Goal: Consume media (video, audio): Consume media (video, audio)

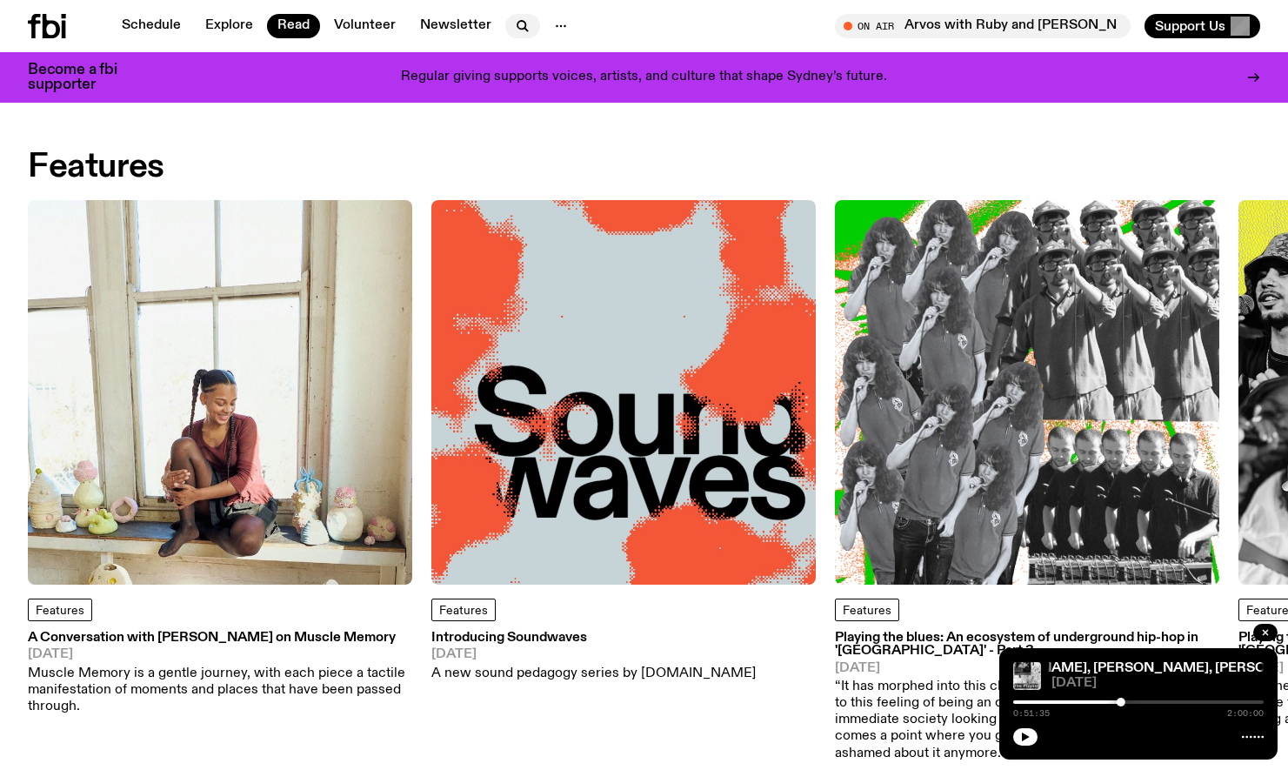
scroll to position [659, 0]
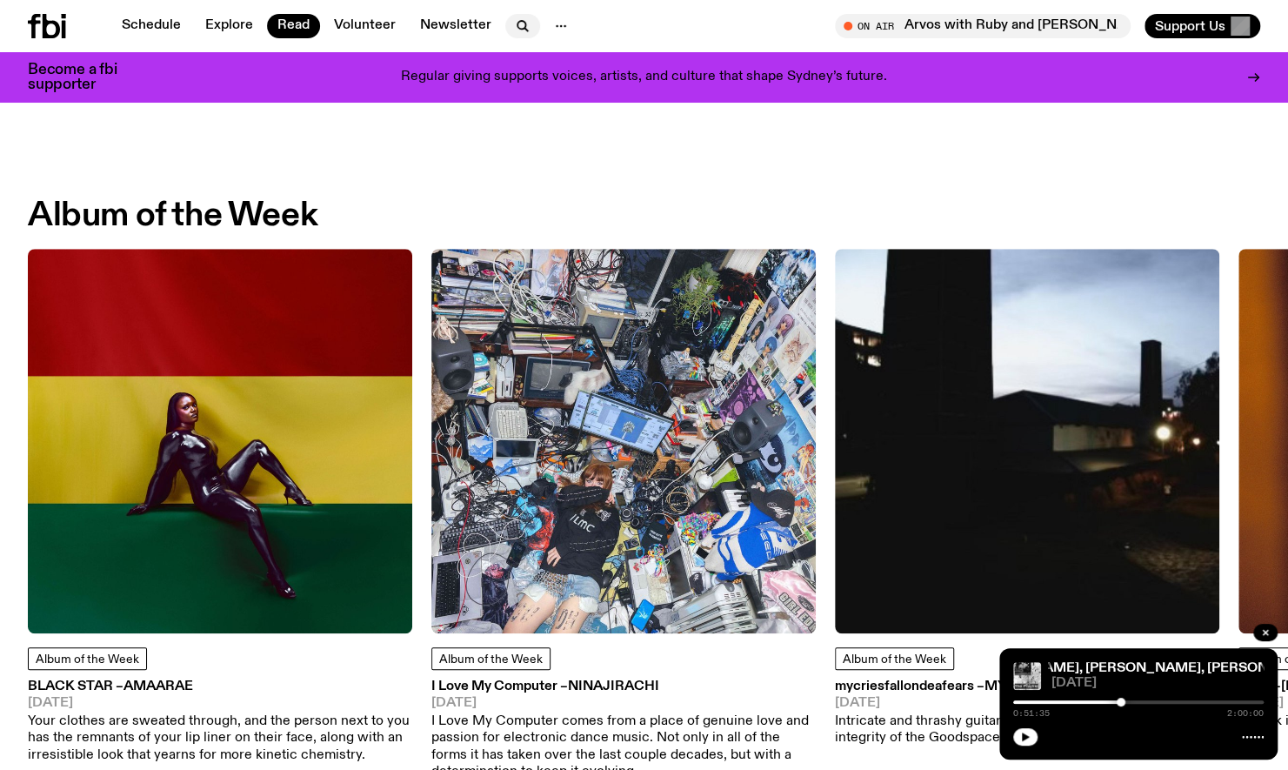
click at [514, 30] on icon "button" at bounding box center [522, 26] width 21 height 21
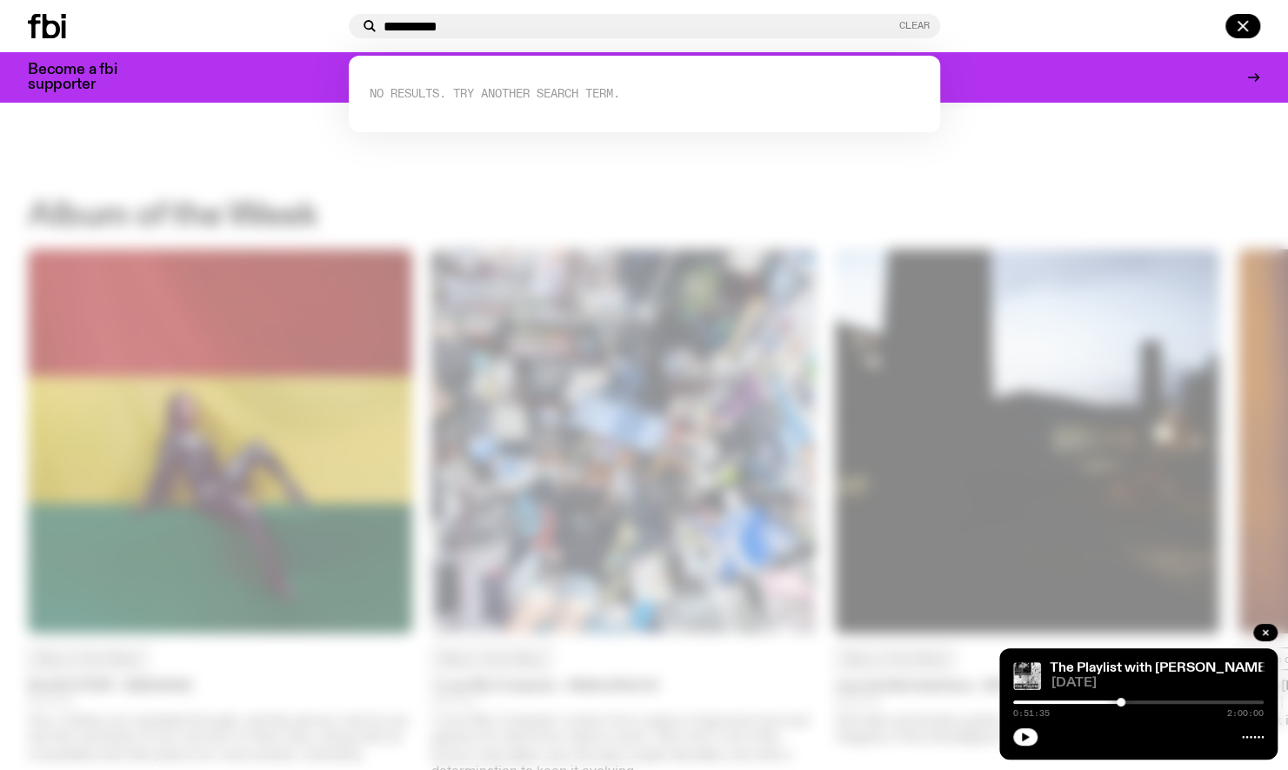
type input "**********"
click at [903, 23] on button "Clear" at bounding box center [914, 26] width 30 height 10
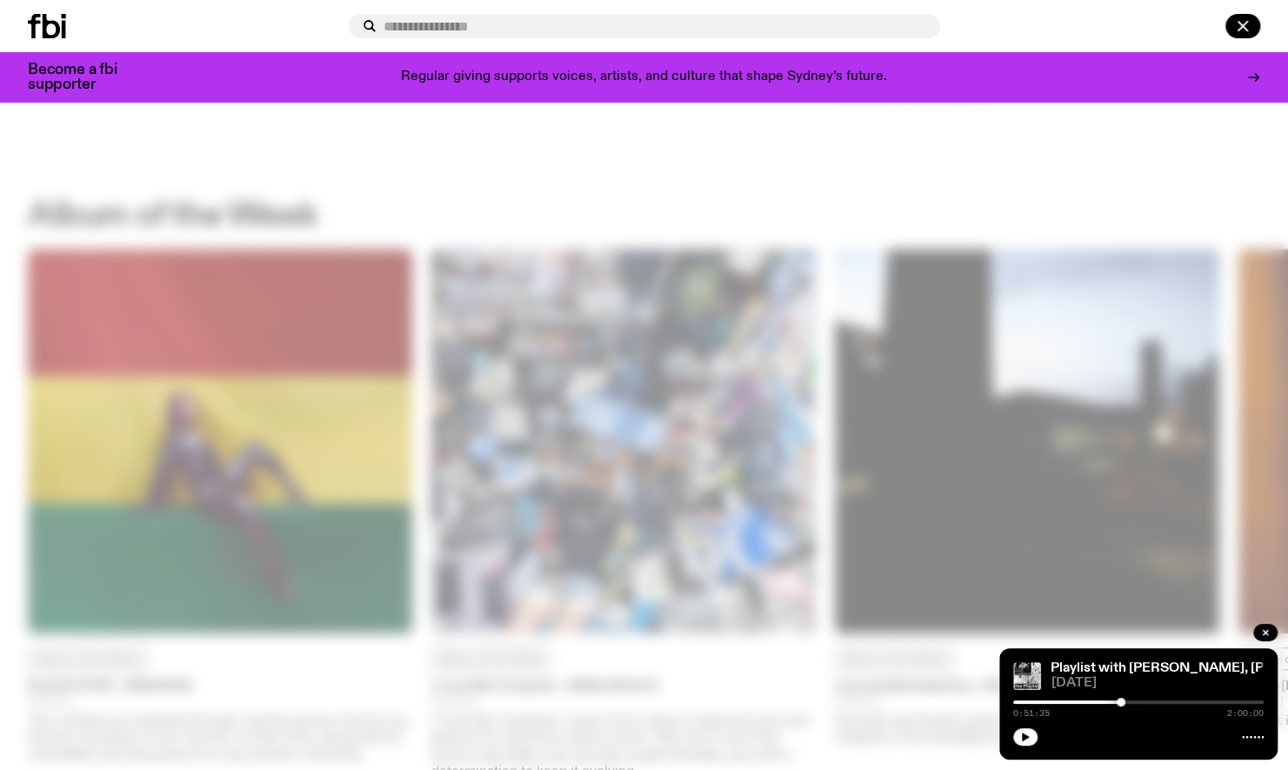
click at [30, 28] on icon at bounding box center [47, 26] width 38 height 24
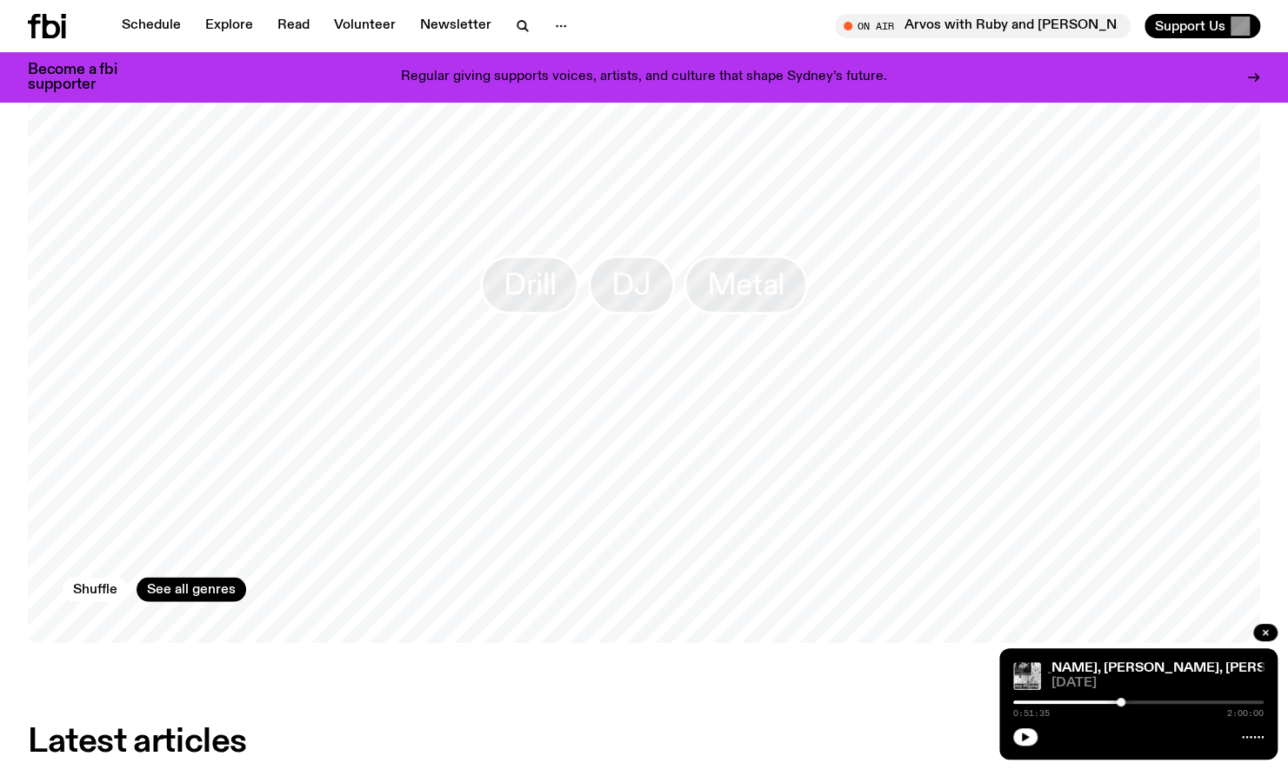
scroll to position [1484, 0]
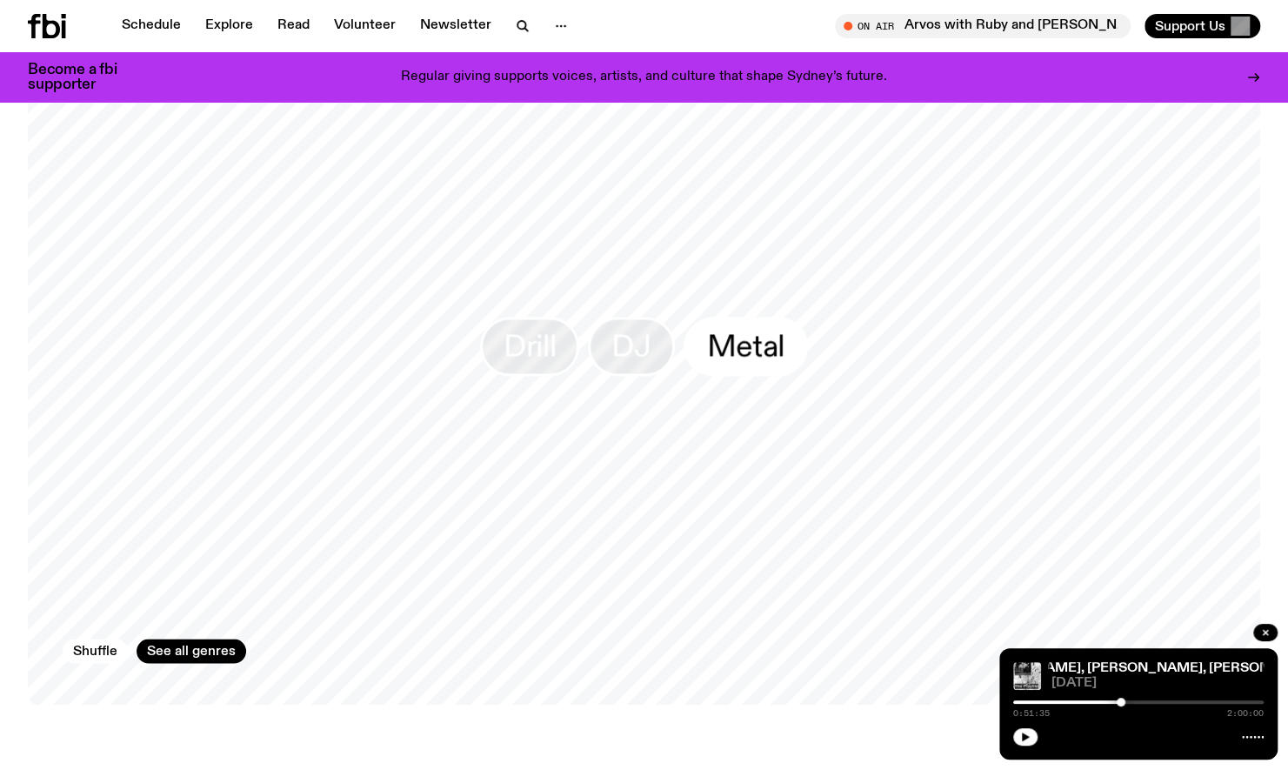
click at [766, 347] on span "Metal" at bounding box center [745, 346] width 77 height 34
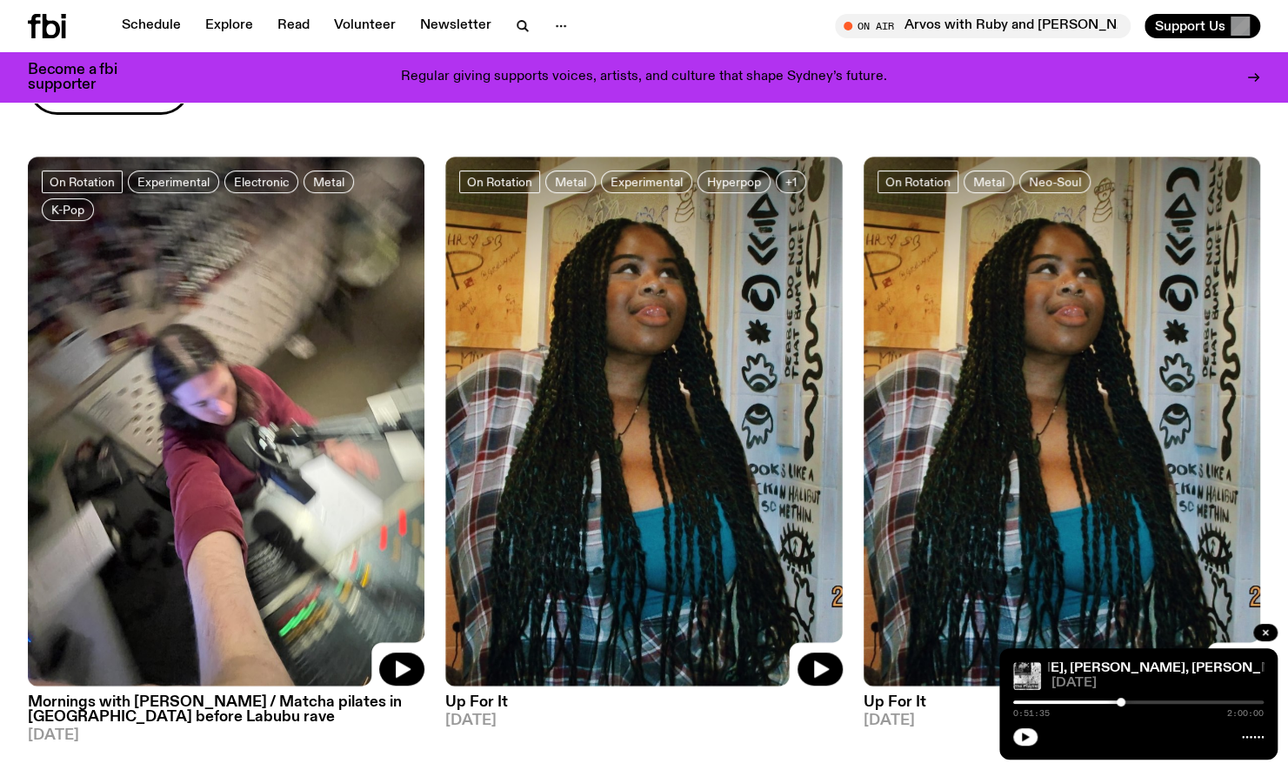
scroll to position [98, 0]
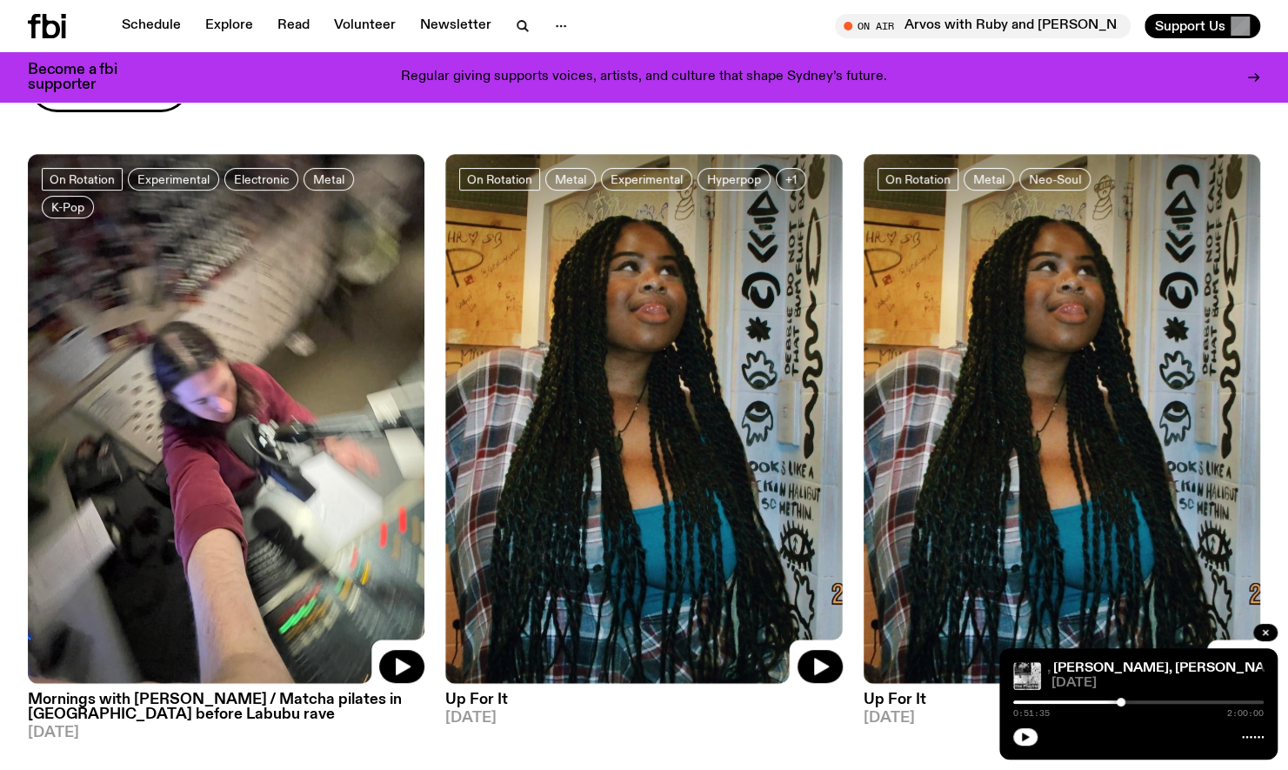
click at [176, 446] on img at bounding box center [226, 418] width 397 height 529
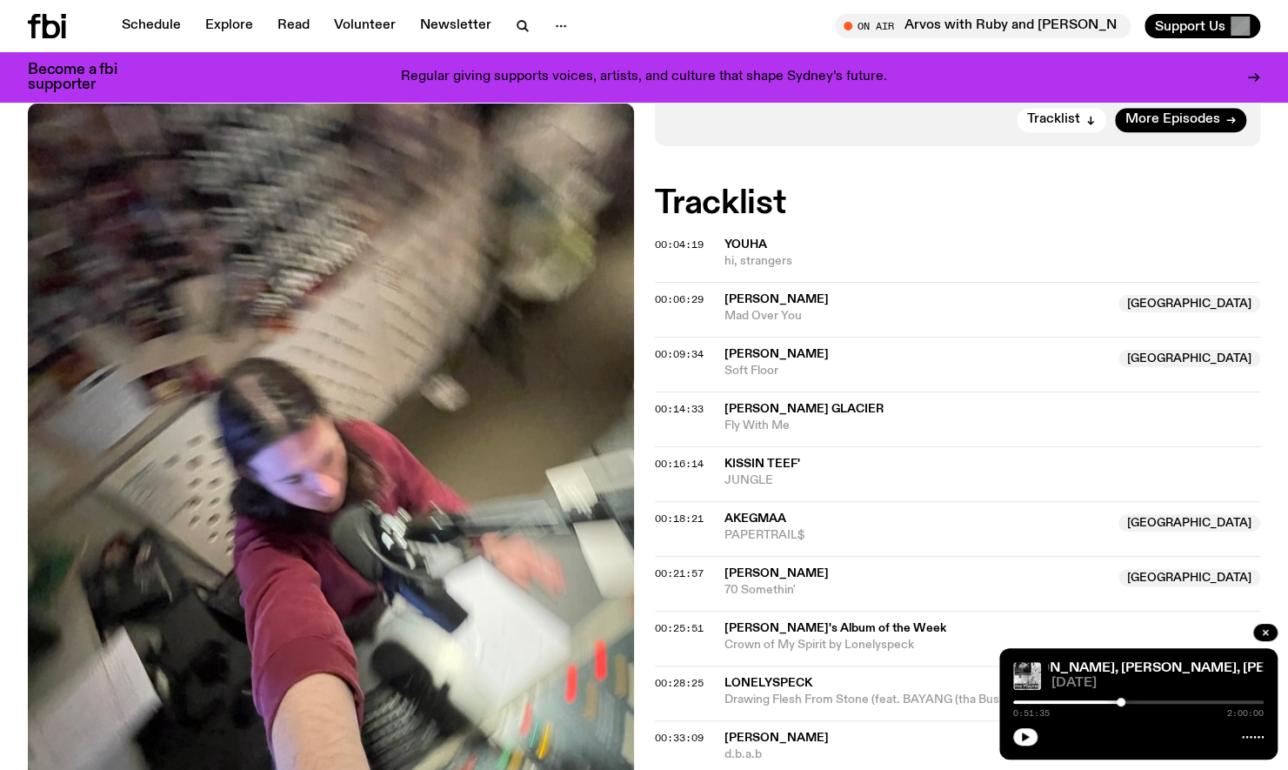
scroll to position [726, 0]
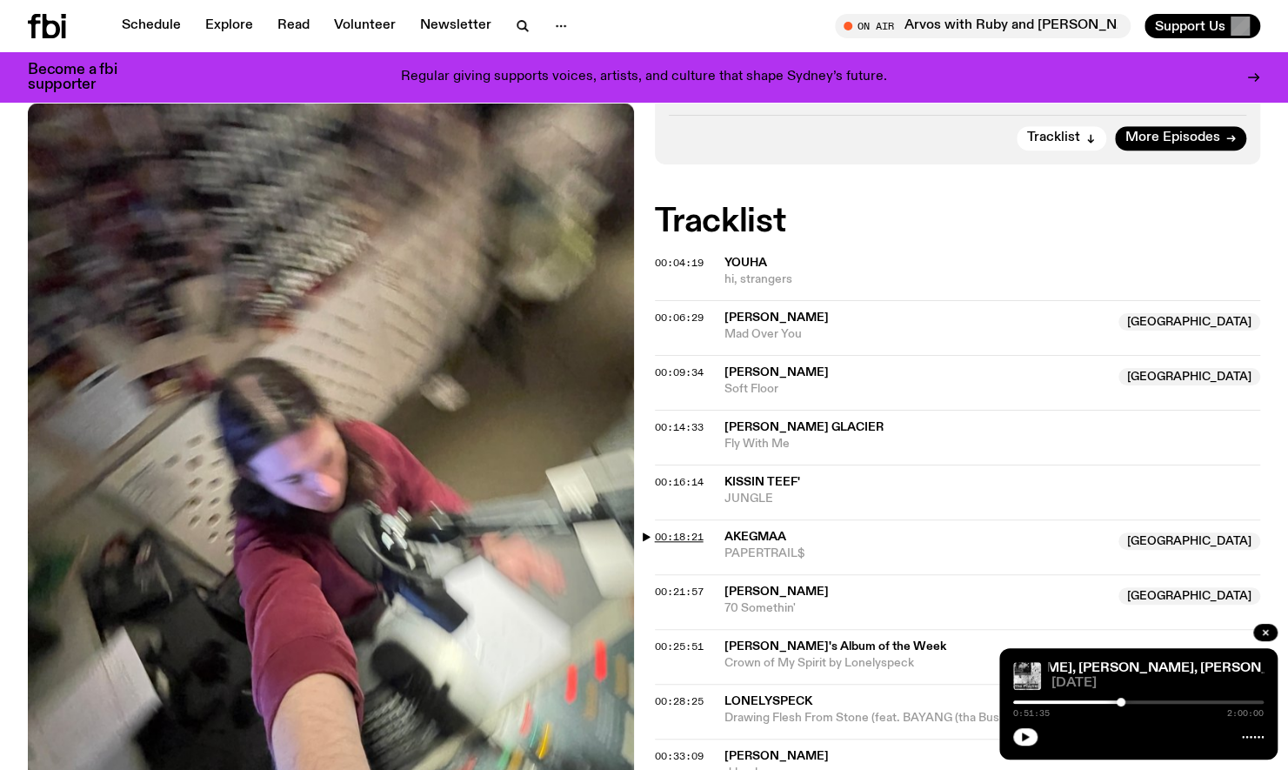
click at [682, 530] on span "00:18:21" at bounding box center [679, 537] width 49 height 14
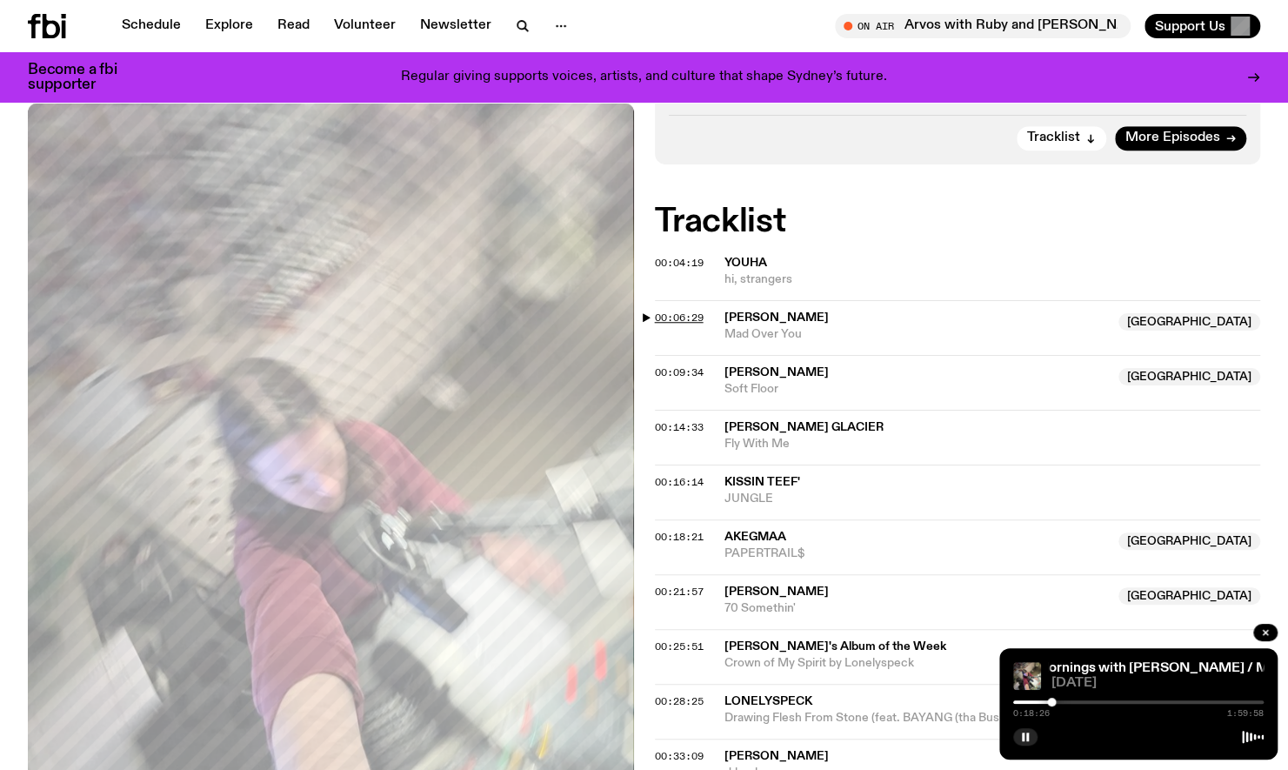
click at [670, 310] on span "00:06:29" at bounding box center [679, 317] width 49 height 14
click at [666, 749] on span "00:33:09" at bounding box center [679, 756] width 49 height 14
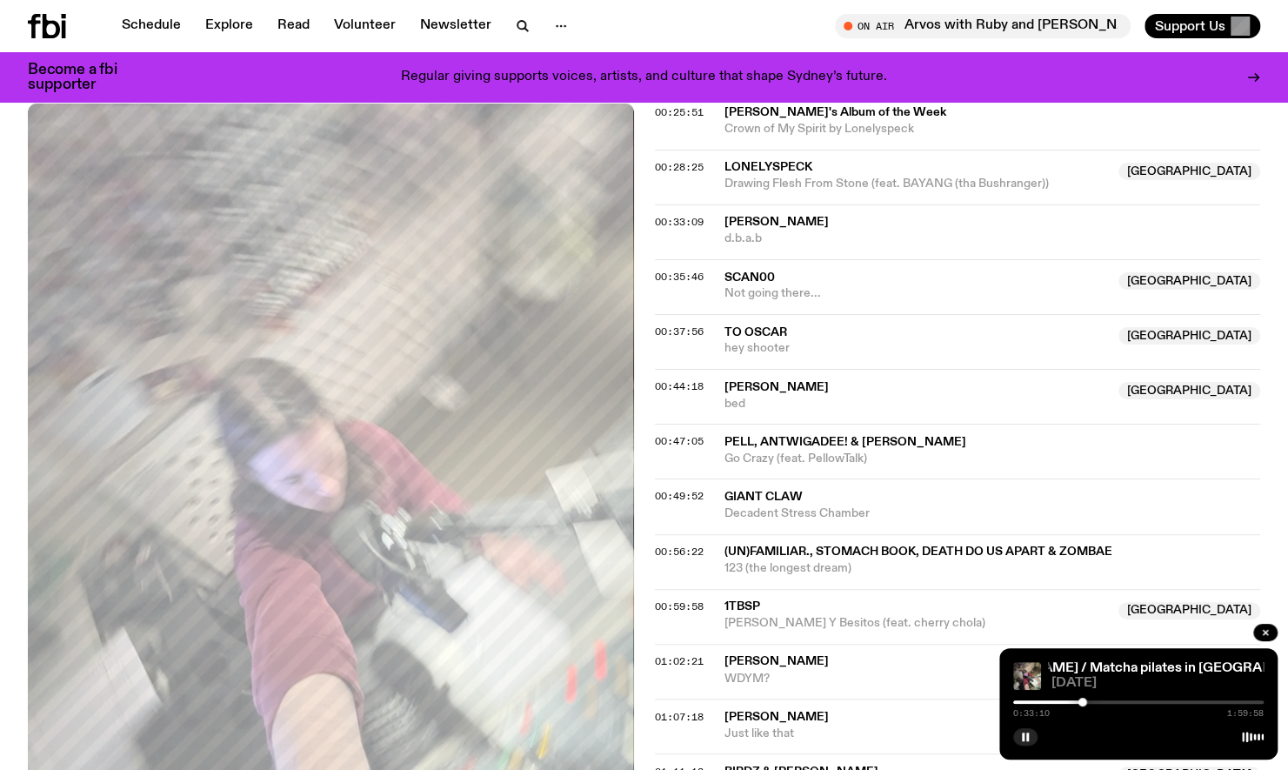
scroll to position [1301, 0]
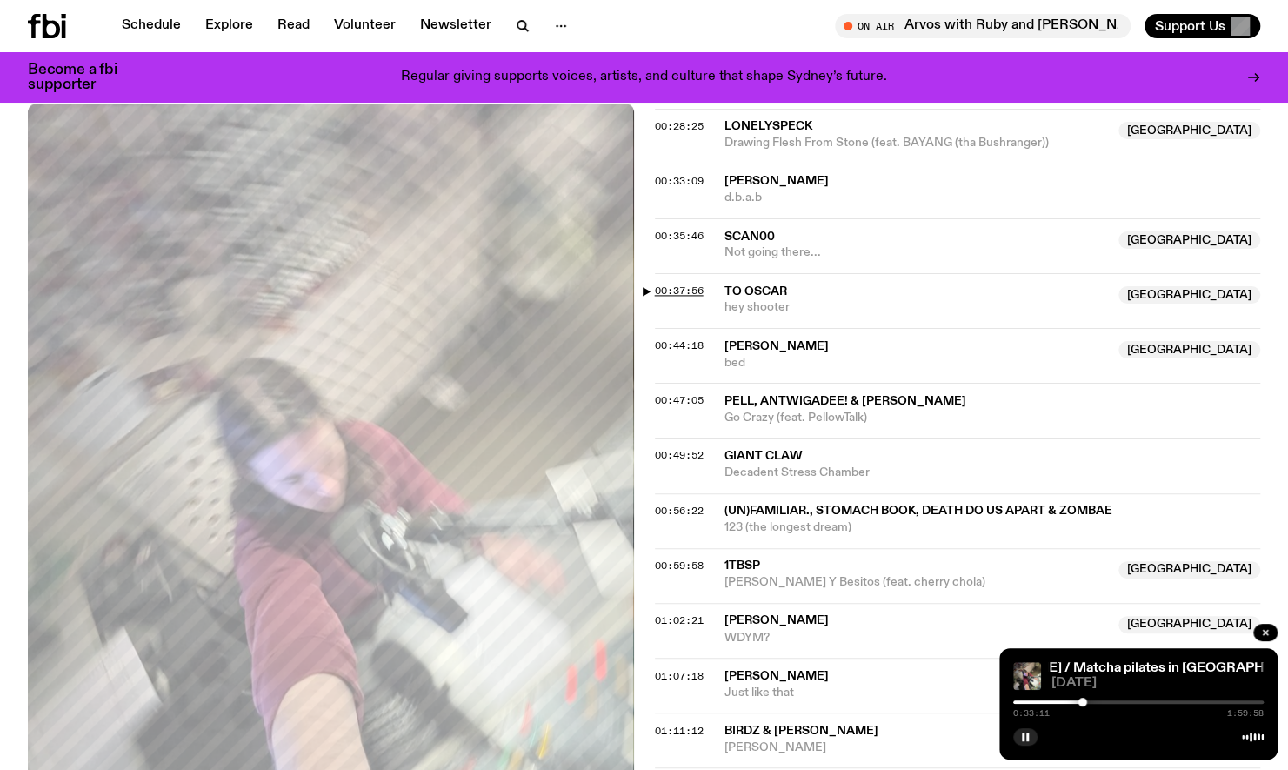
click at [685, 283] on span "00:37:56" at bounding box center [679, 290] width 49 height 14
click at [1096, 701] on div at bounding box center [1095, 701] width 9 height 9
click at [664, 613] on span "01:02:21" at bounding box center [679, 620] width 49 height 14
click at [684, 723] on span "01:11:12" at bounding box center [679, 730] width 49 height 14
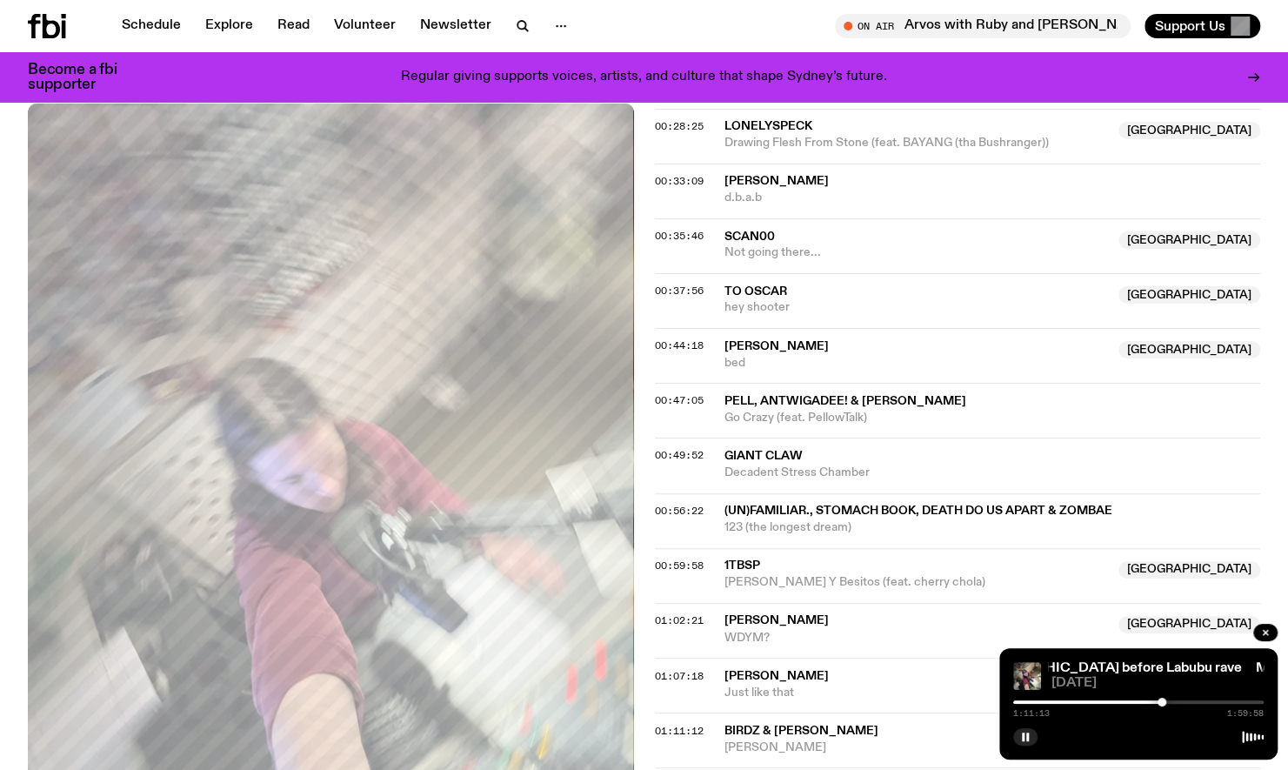
click at [686, 769] on span "01:15:32" at bounding box center [679, 784] width 49 height 14
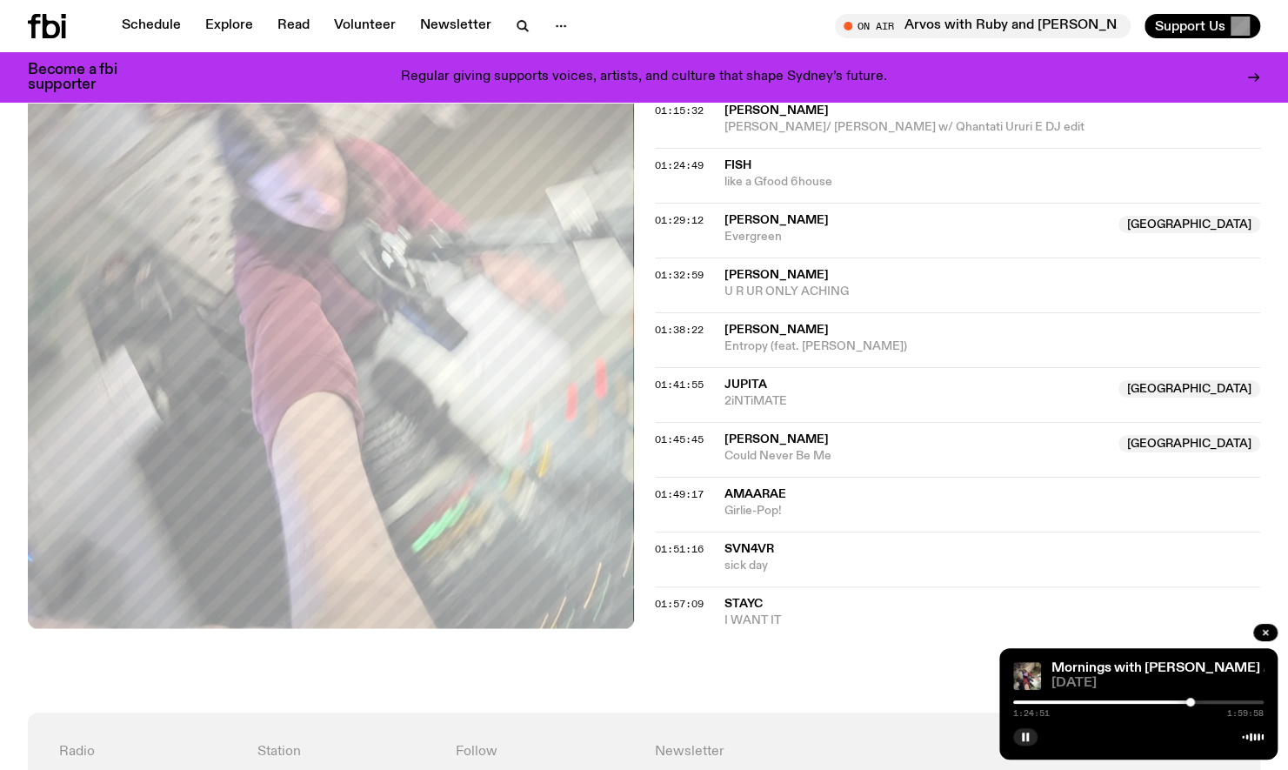
click at [674, 257] on div "01:29:12 [PERSON_NAME] [GEOGRAPHIC_DATA] [GEOGRAPHIC_DATA] [GEOGRAPHIC_DATA]" at bounding box center [958, 284] width 606 height 55
click at [676, 213] on span "01:29:12" at bounding box center [679, 220] width 49 height 14
click at [673, 268] on span "01:32:59" at bounding box center [679, 275] width 49 height 14
click at [682, 323] on span "01:38:22" at bounding box center [679, 330] width 49 height 14
click at [690, 377] on span "01:41:55" at bounding box center [679, 384] width 49 height 14
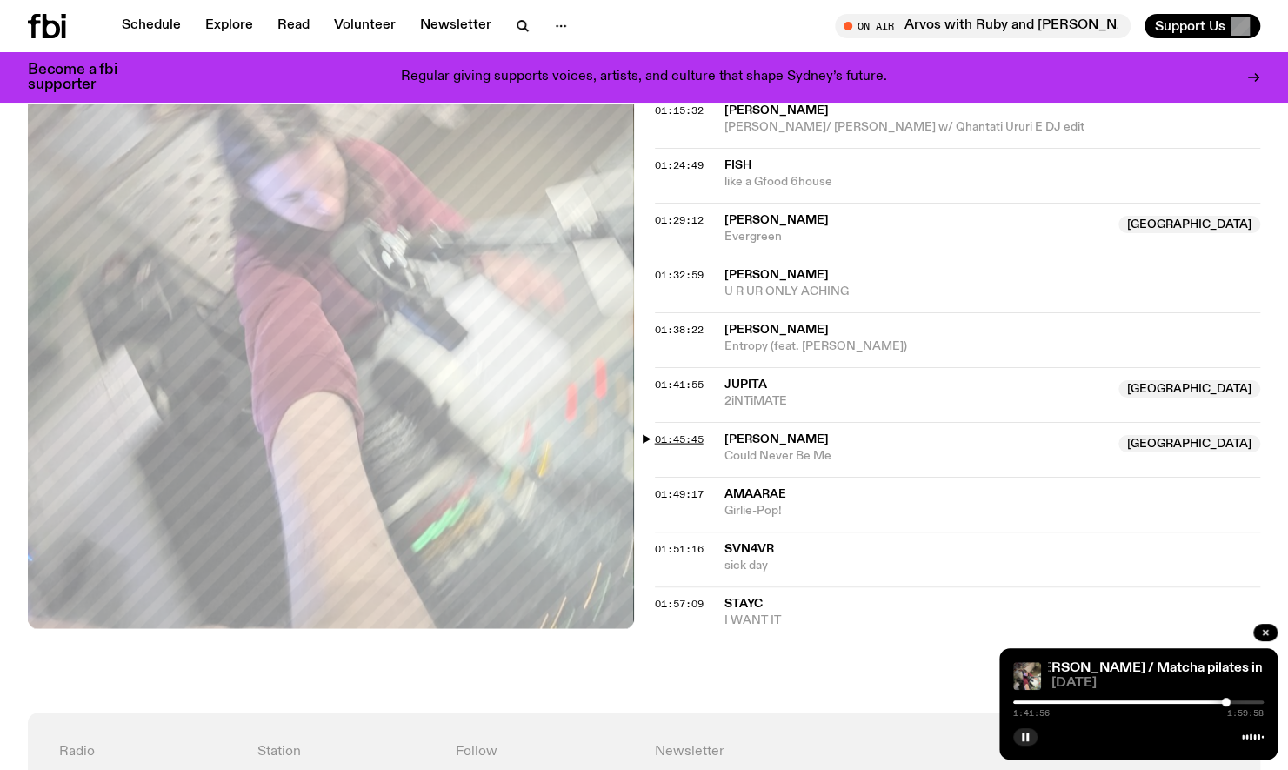
click at [694, 432] on span "01:45:45" at bounding box center [679, 439] width 49 height 14
click at [697, 487] on span "01:49:17" at bounding box center [679, 494] width 49 height 14
click at [699, 542] on span "01:51:16" at bounding box center [679, 549] width 49 height 14
click at [692, 597] on span "01:57:09" at bounding box center [679, 604] width 49 height 14
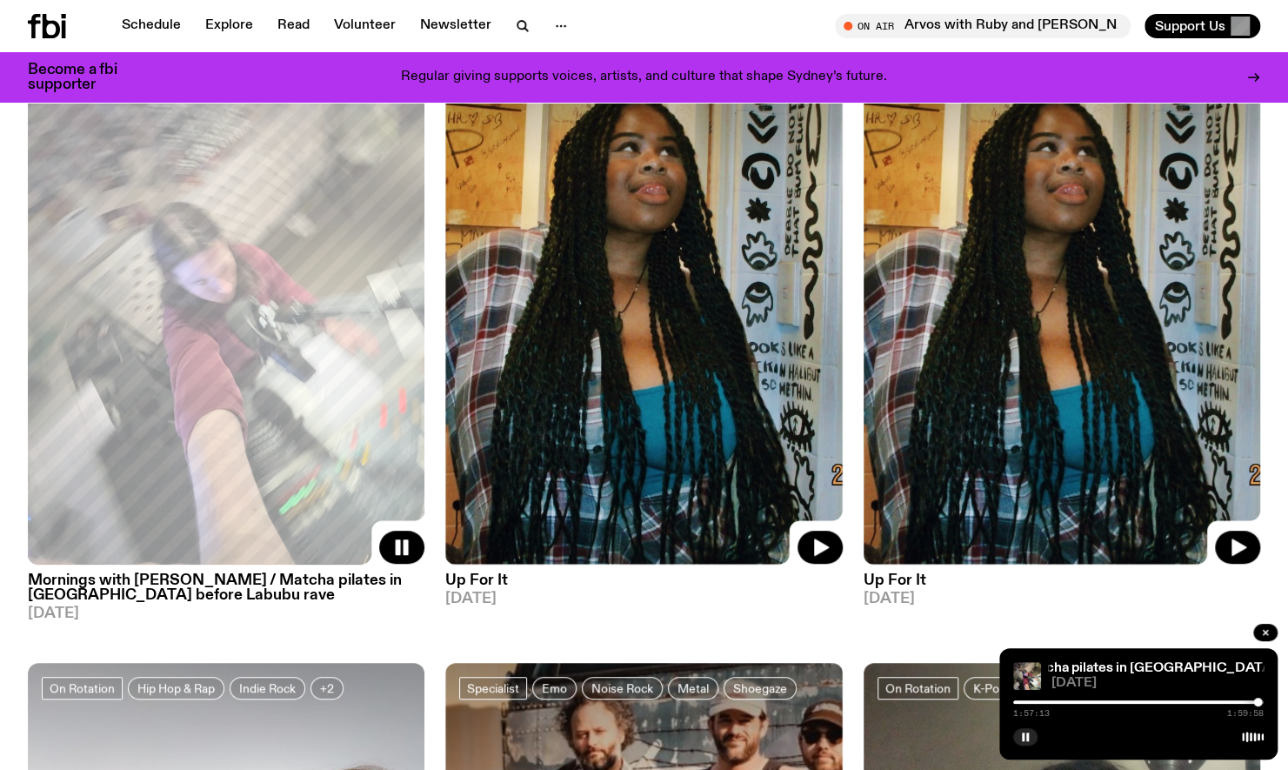
scroll to position [190, 0]
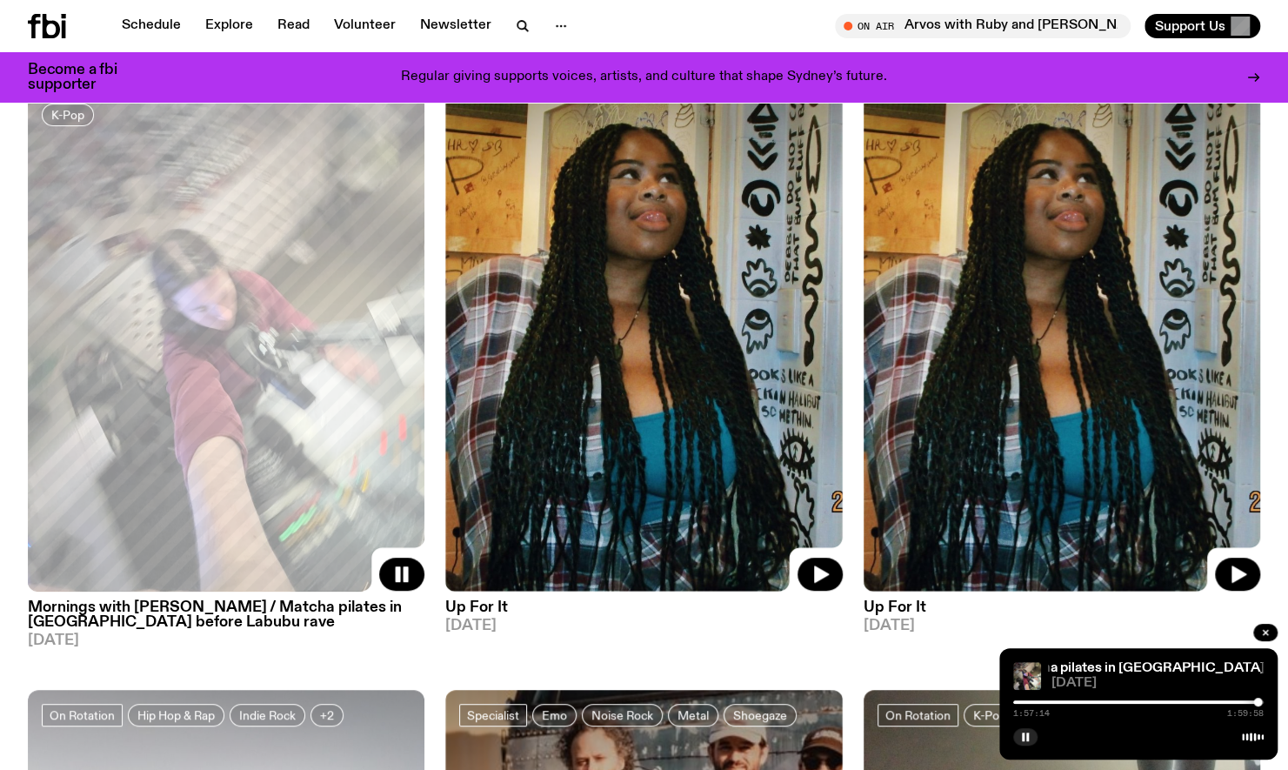
click at [684, 294] on img at bounding box center [643, 326] width 397 height 529
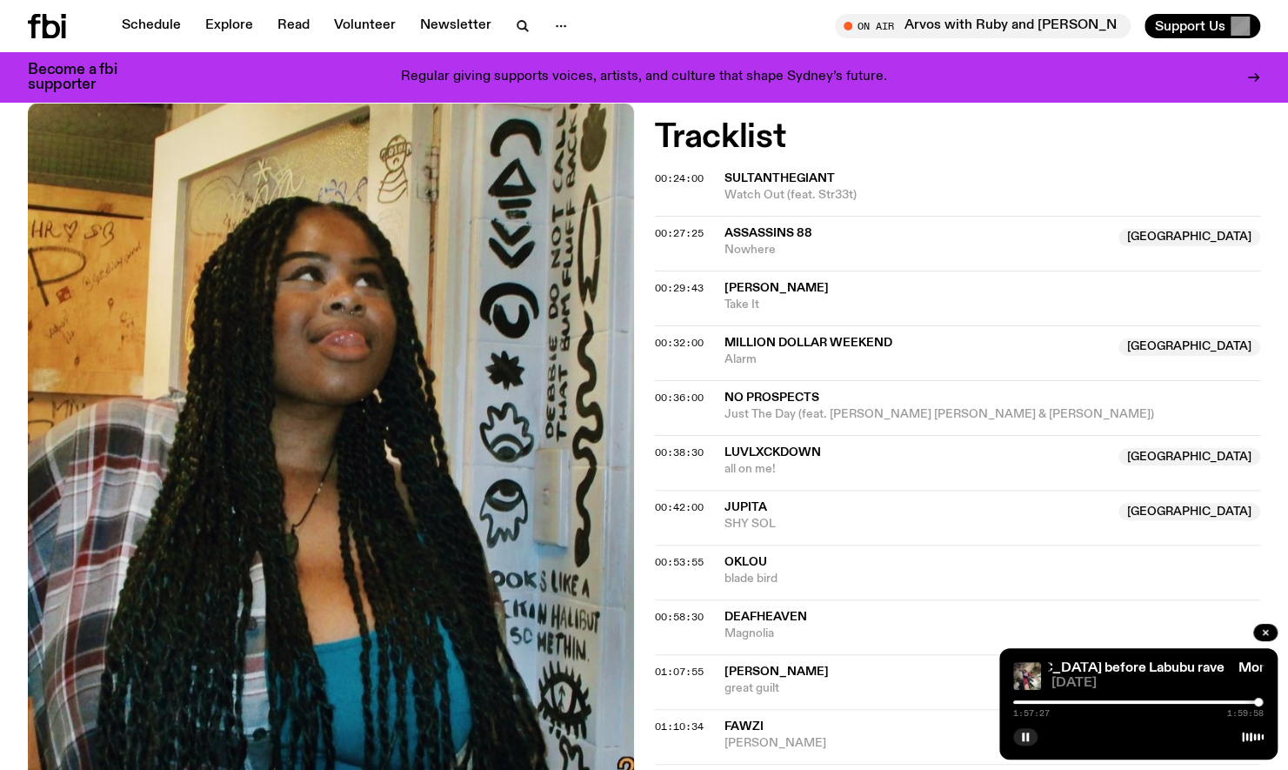
scroll to position [659, 0]
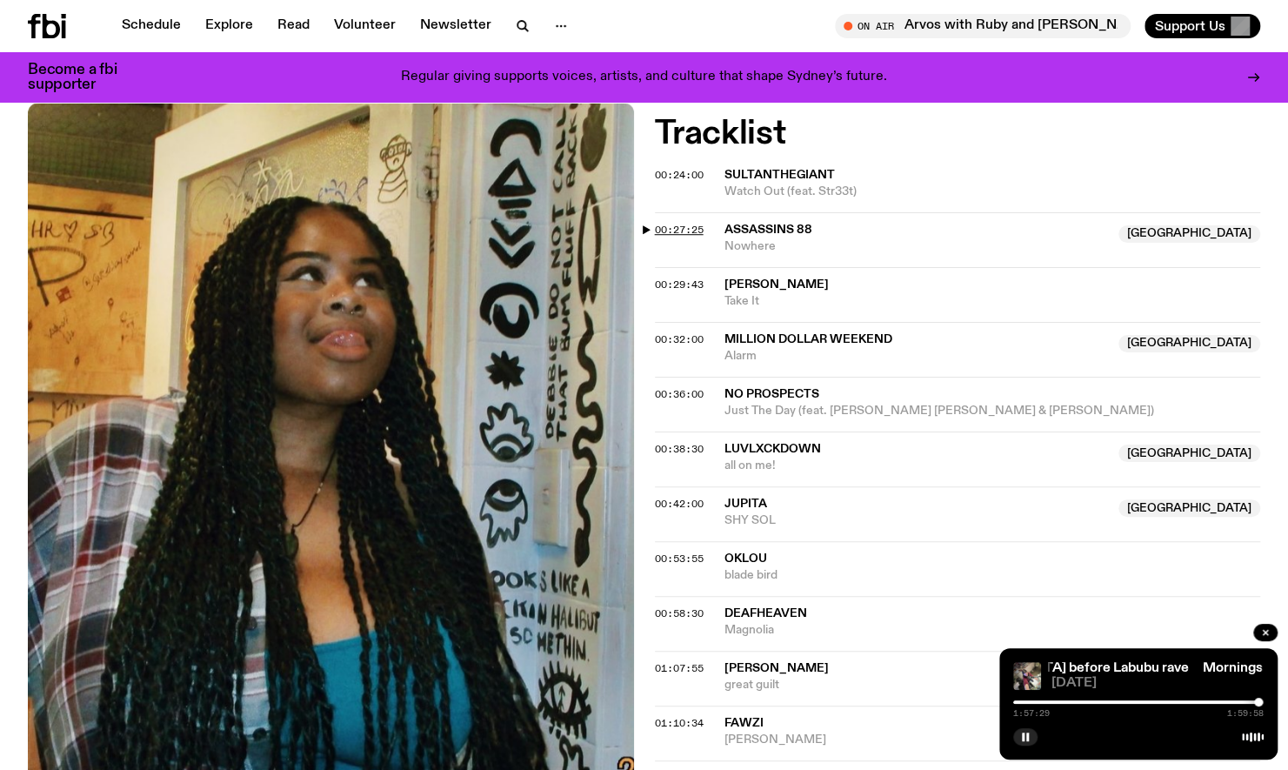
click at [673, 224] on span "00:27:25" at bounding box center [679, 230] width 49 height 14
click at [663, 612] on span "00:58:30" at bounding box center [679, 613] width 49 height 14
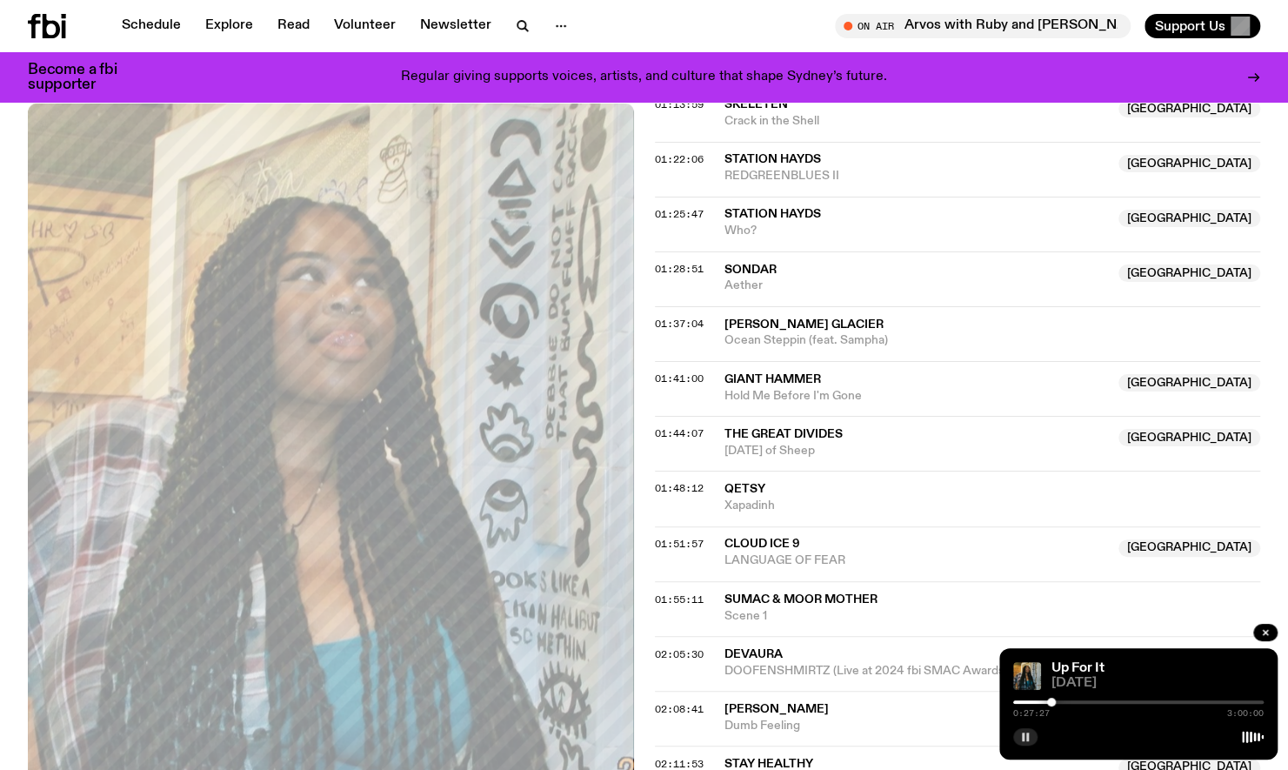
click at [1028, 735] on icon "button" at bounding box center [1025, 736] width 10 height 10
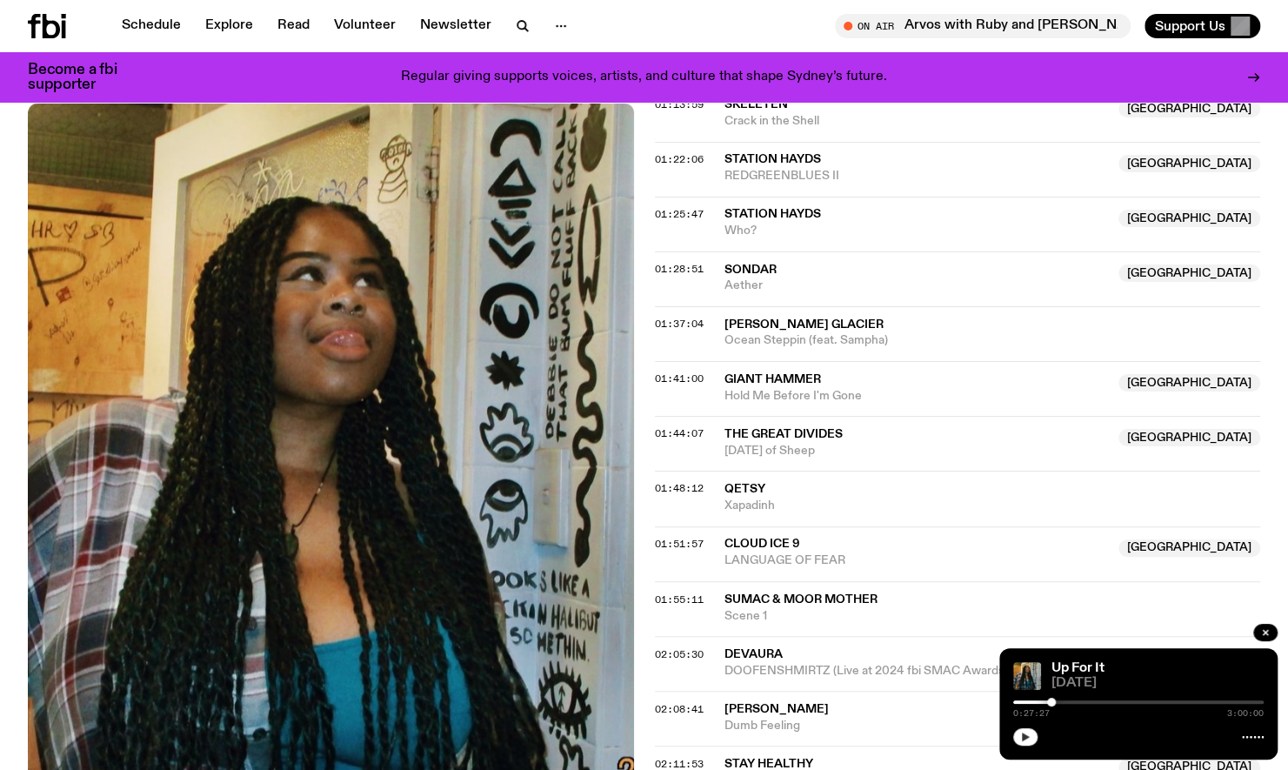
scroll to position [2006, 0]
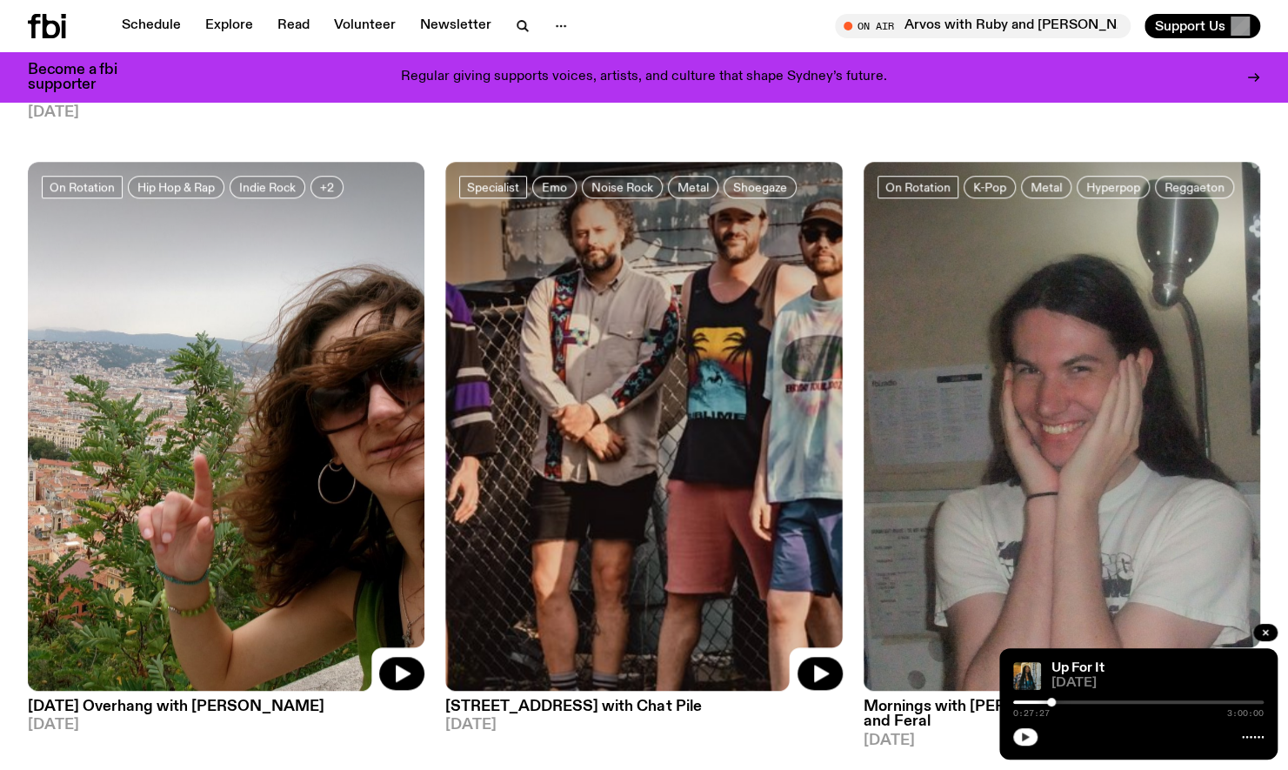
scroll to position [735, 0]
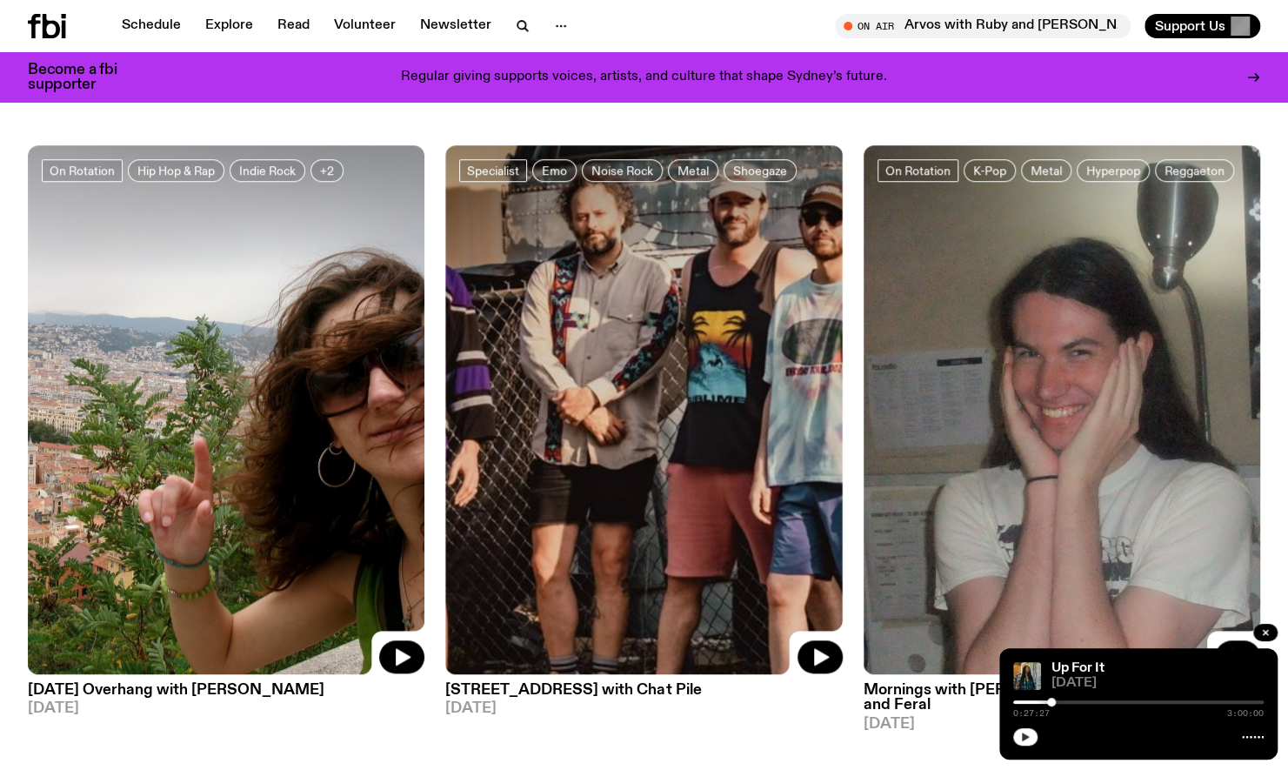
click at [609, 407] on img at bounding box center [643, 409] width 397 height 529
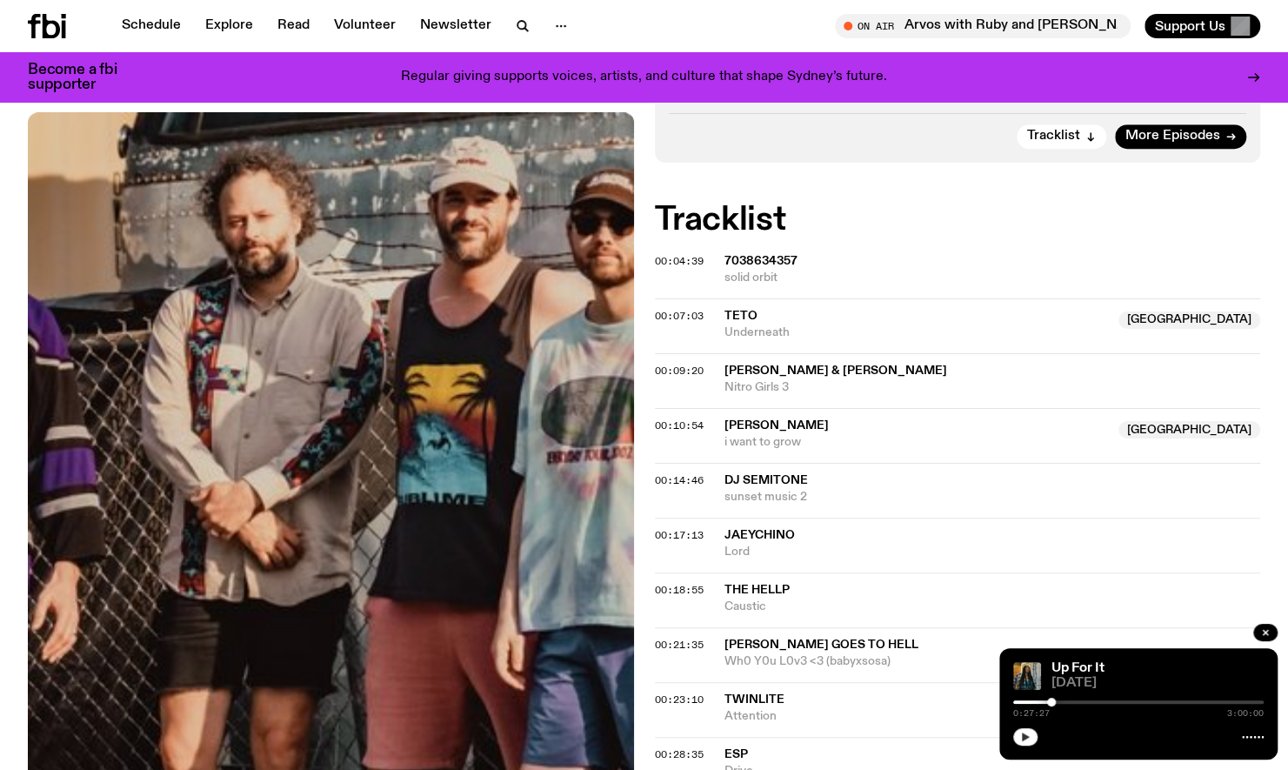
scroll to position [659, 0]
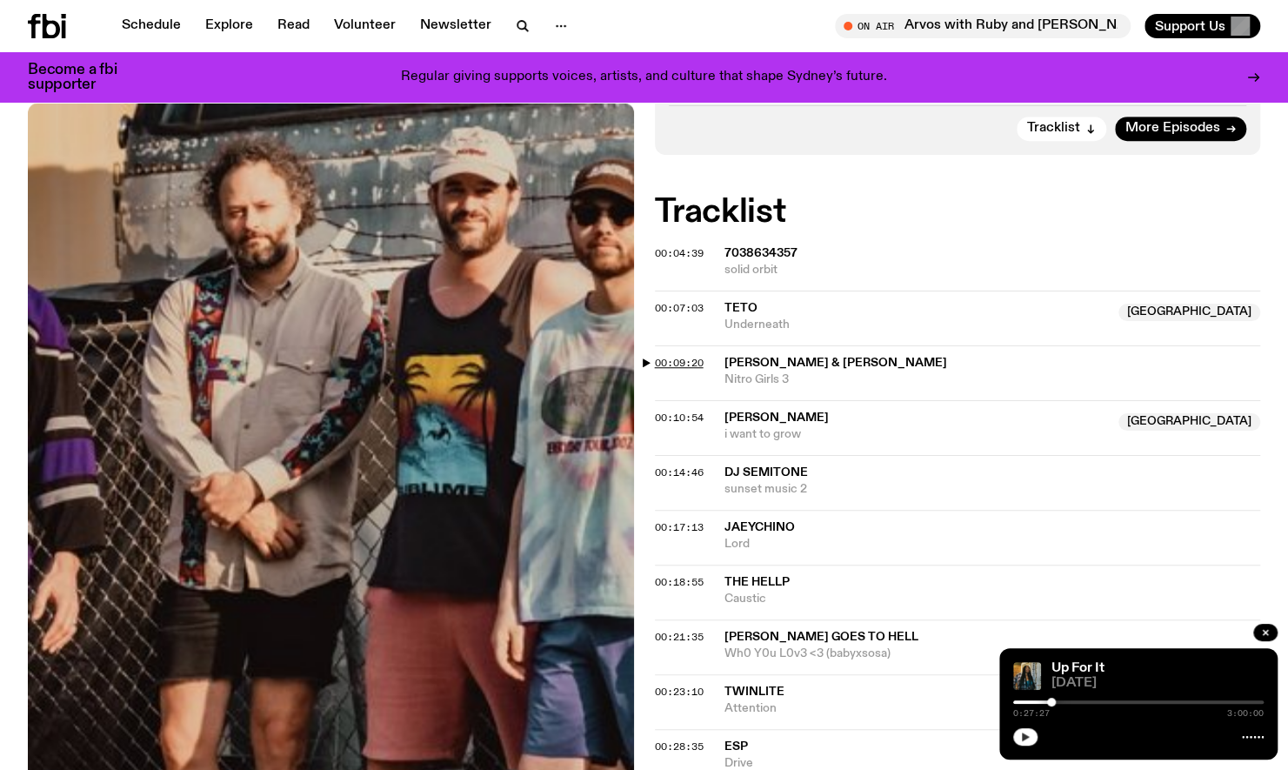
click at [670, 356] on span "00:09:20" at bounding box center [679, 363] width 49 height 14
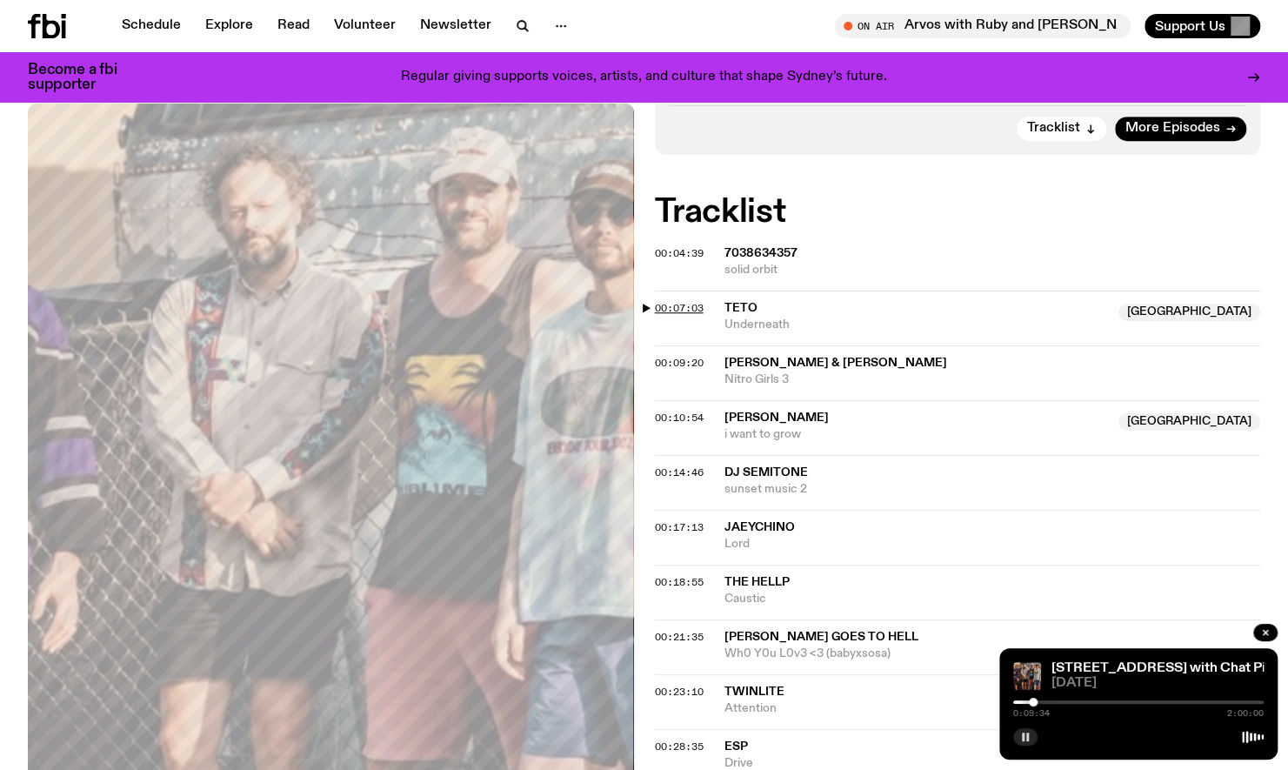
click at [661, 301] on span "00:07:03" at bounding box center [679, 308] width 49 height 14
click at [1038, 704] on div "0:07:05 2:00:00" at bounding box center [1138, 707] width 250 height 21
click at [1041, 701] on div at bounding box center [1138, 701] width 250 height 3
click at [1041, 701] on div at bounding box center [1041, 701] width 9 height 9
click at [685, 410] on span "00:10:54" at bounding box center [679, 417] width 49 height 14
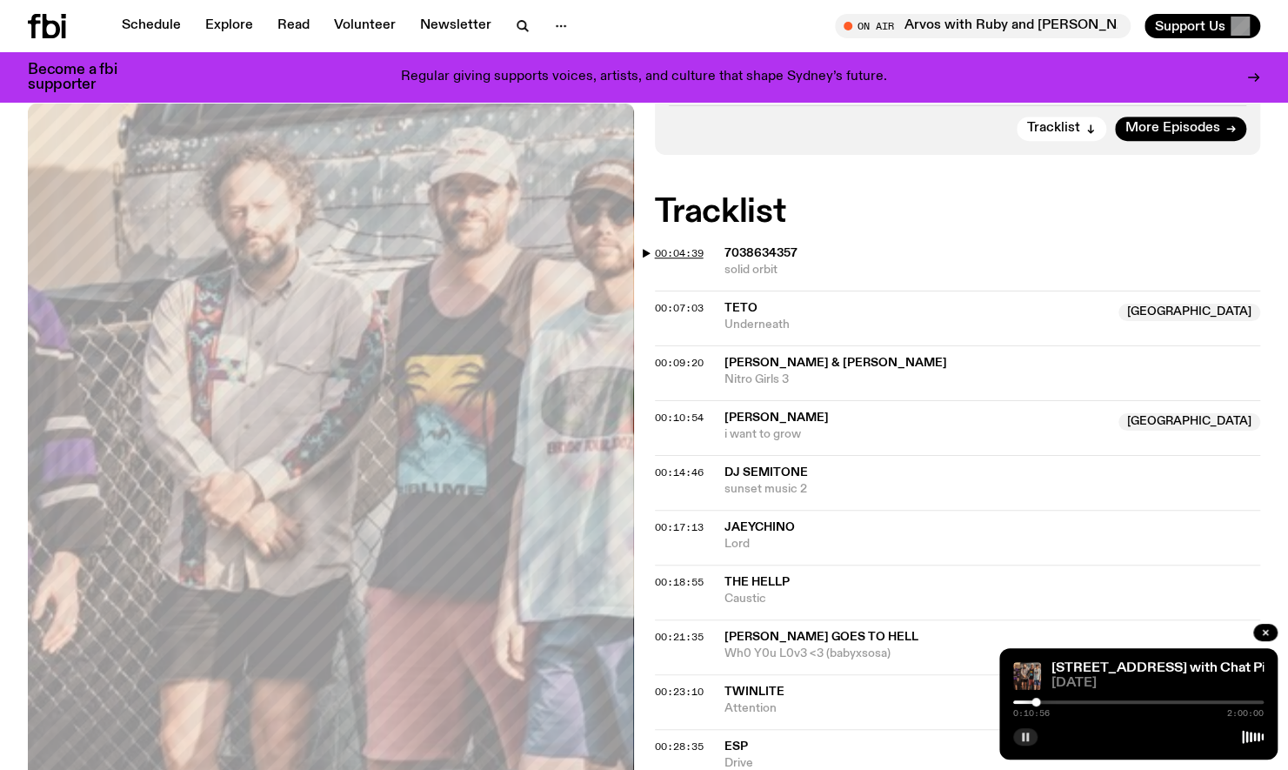
click at [666, 246] on span "00:04:39" at bounding box center [679, 253] width 49 height 14
click at [1027, 701] on div at bounding box center [1138, 701] width 250 height 3
click at [676, 410] on span "00:10:54" at bounding box center [679, 417] width 49 height 14
click at [682, 575] on span "00:18:55" at bounding box center [679, 582] width 49 height 14
click at [671, 520] on span "00:17:13" at bounding box center [679, 527] width 49 height 14
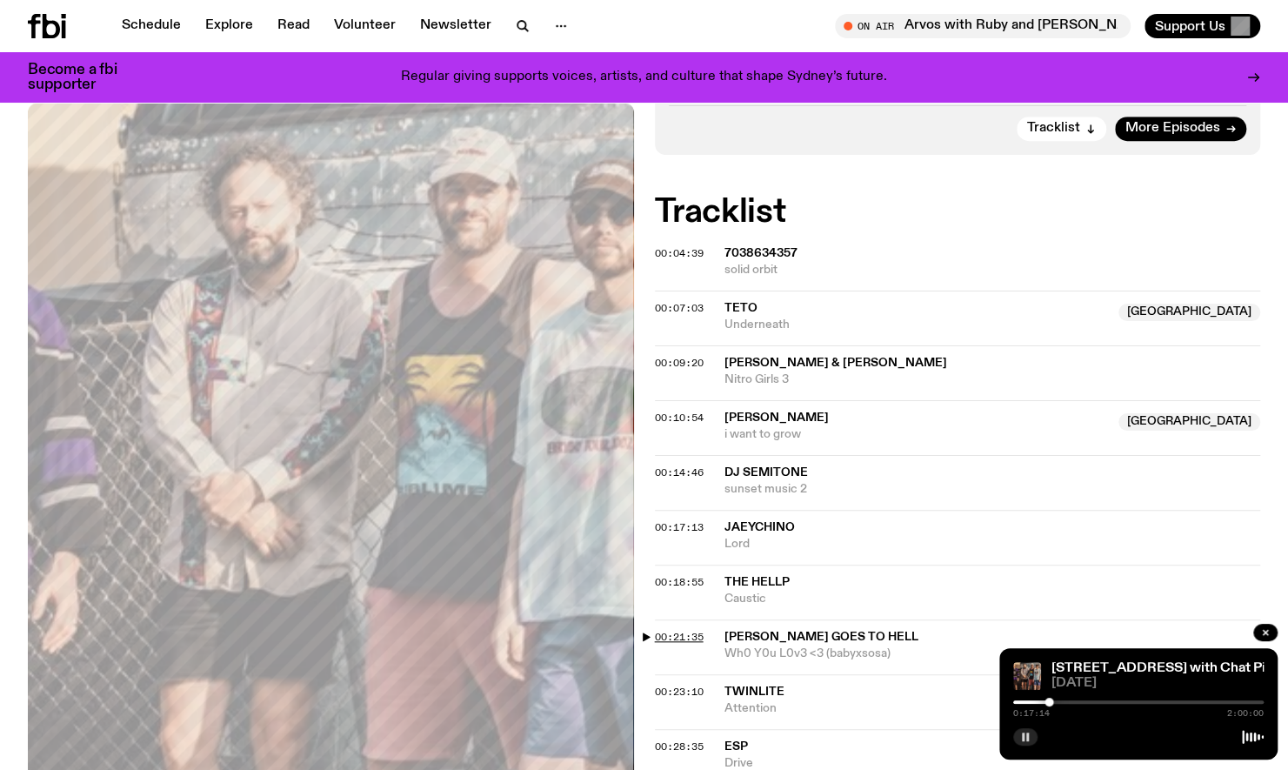
click at [682, 630] on span "00:21:35" at bounding box center [679, 637] width 49 height 14
click at [685, 684] on span "00:23:10" at bounding box center [679, 691] width 49 height 14
click at [692, 739] on span "00:28:35" at bounding box center [679, 746] width 49 height 14
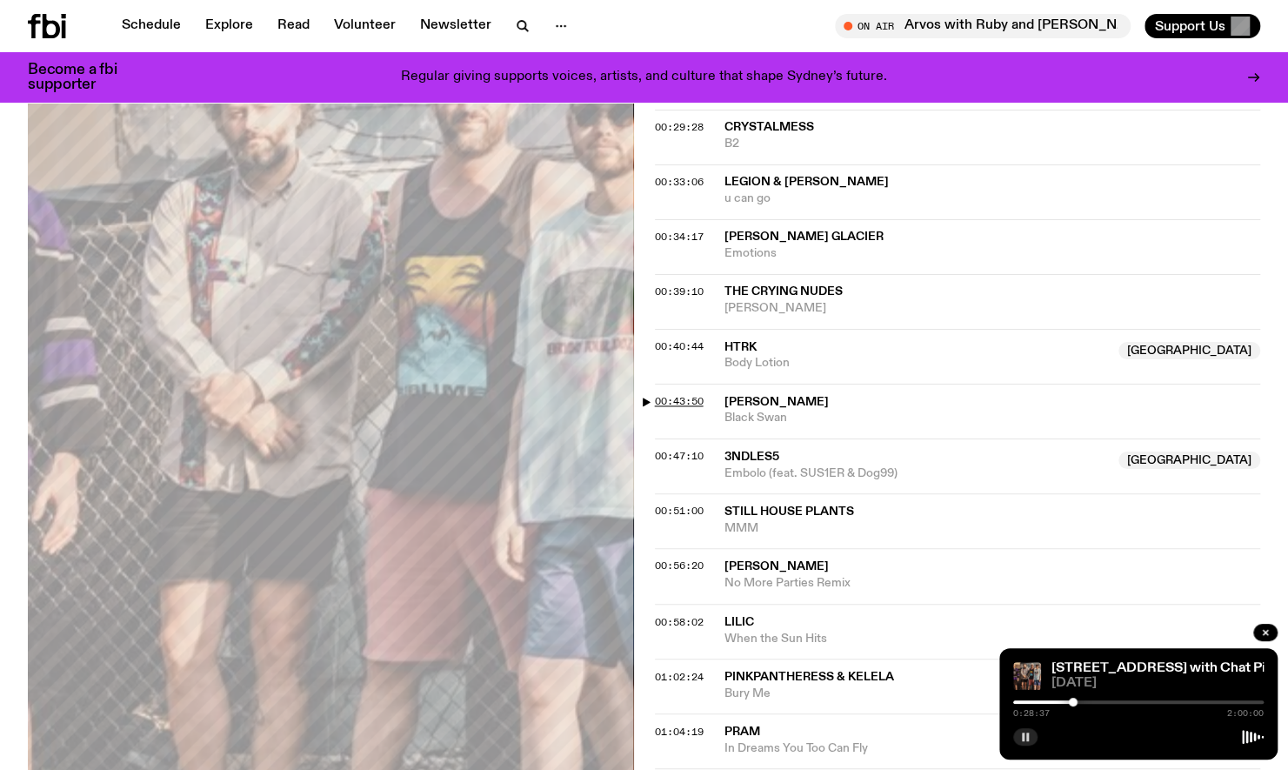
click at [685, 394] on span "00:43:50" at bounding box center [679, 401] width 49 height 14
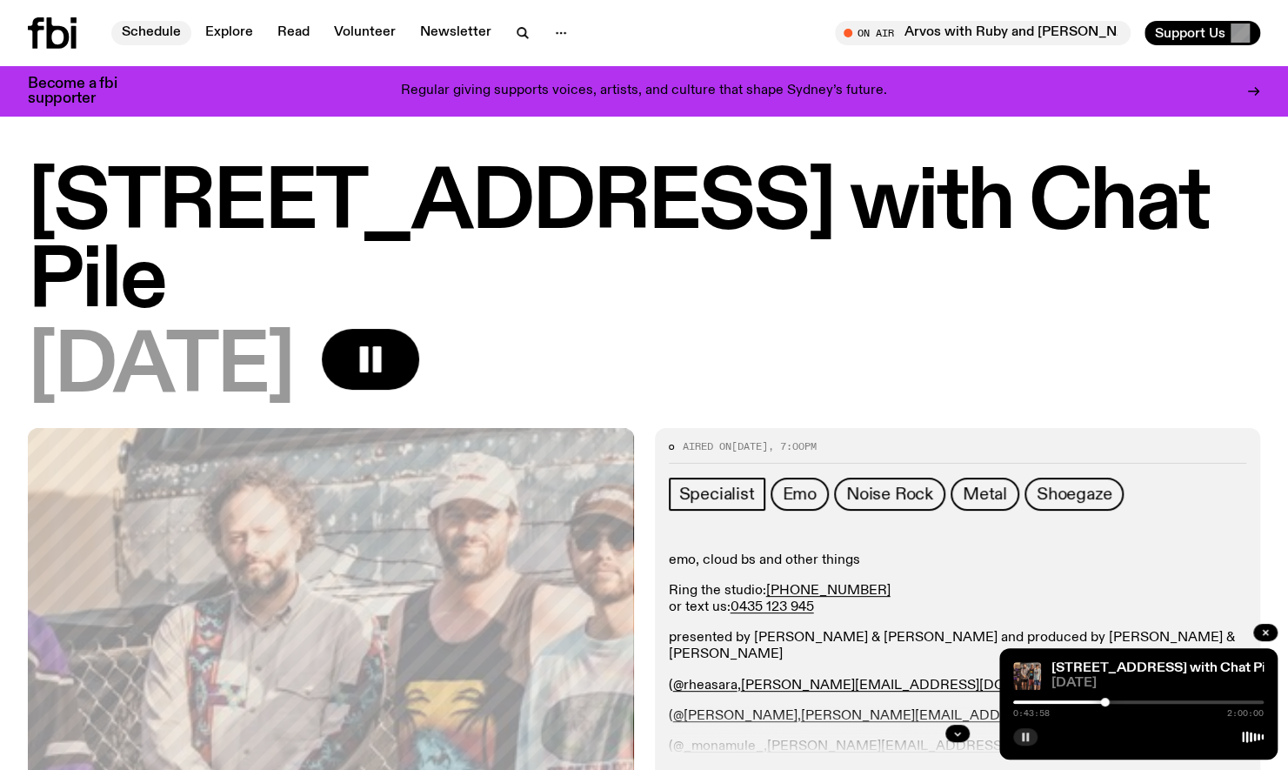
click at [172, 30] on link "Schedule" at bounding box center [151, 33] width 80 height 24
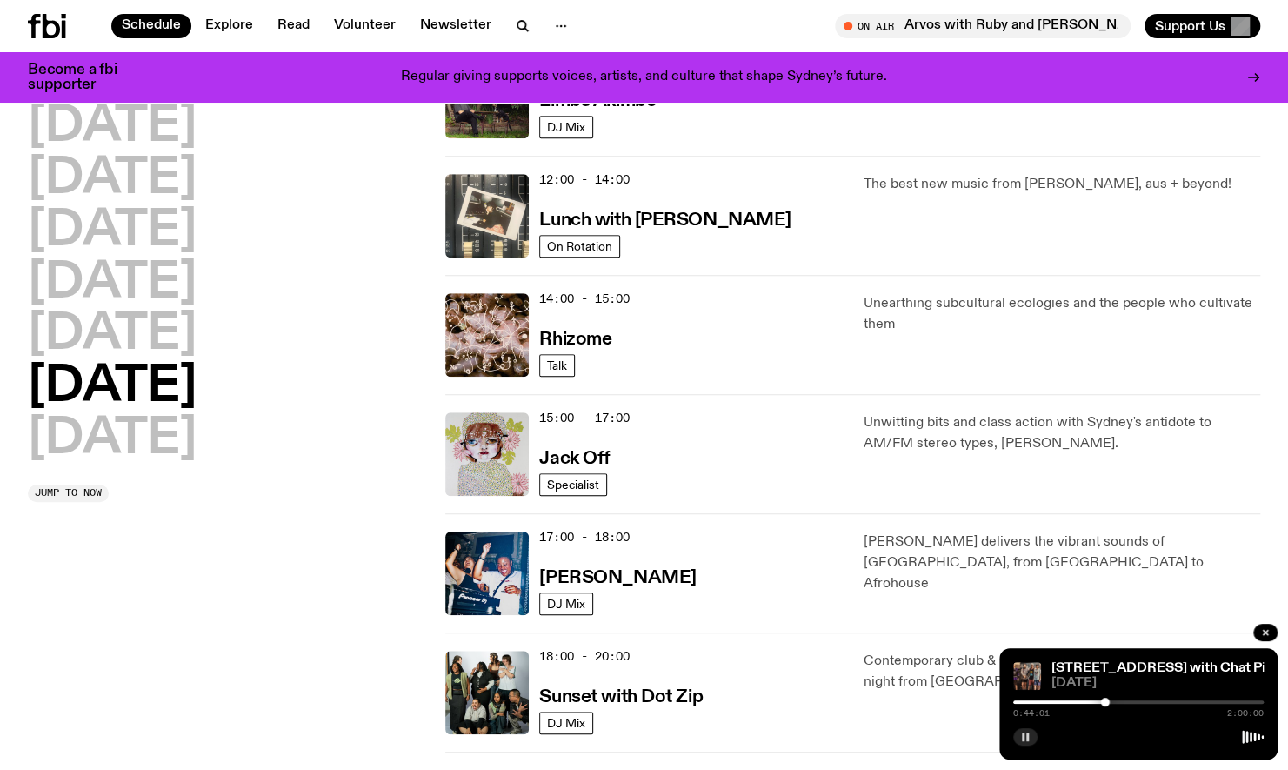
scroll to position [597, 0]
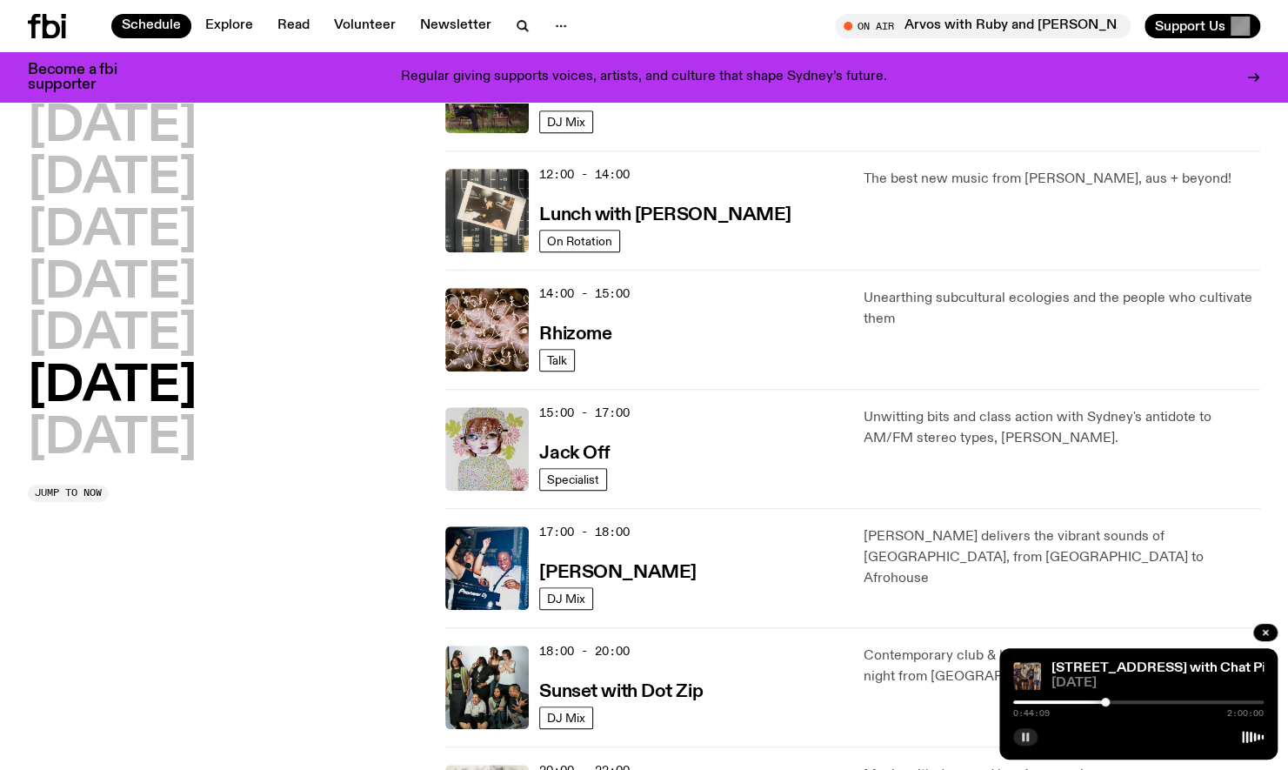
click at [1024, 744] on button "button" at bounding box center [1025, 736] width 24 height 17
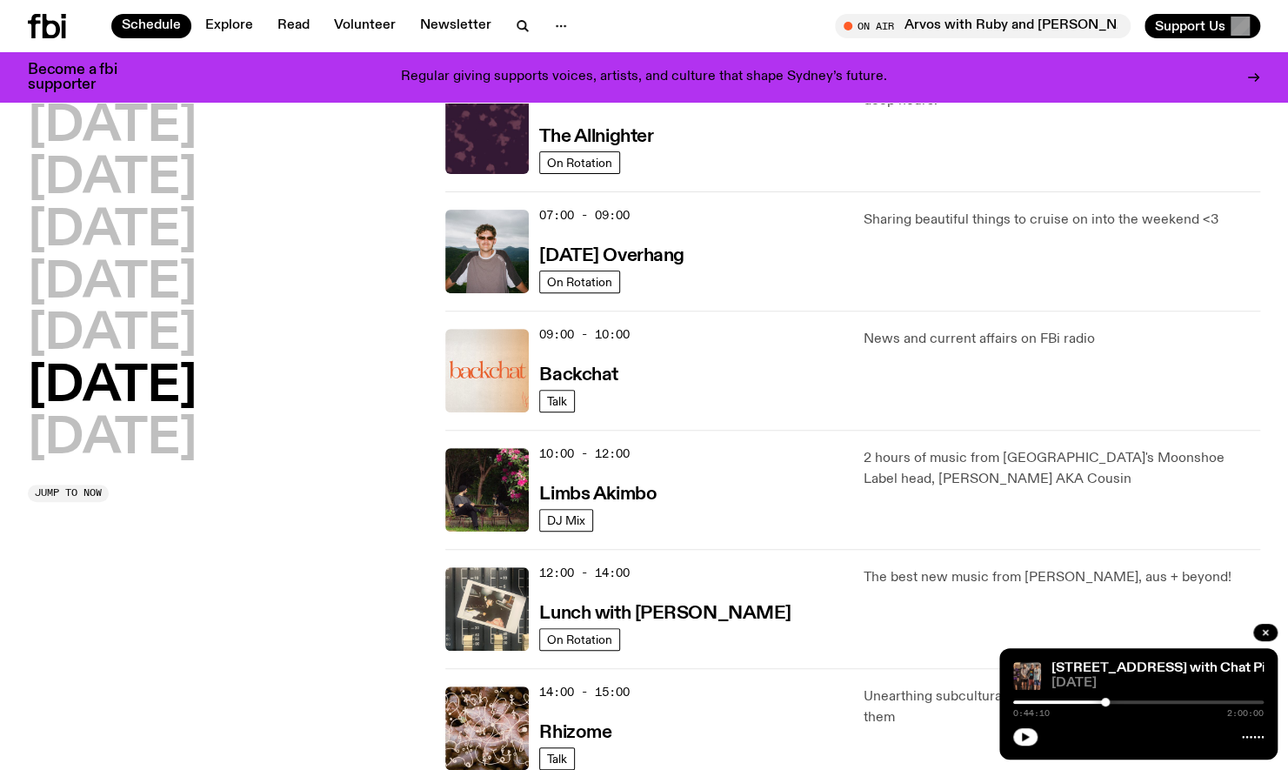
scroll to position [162, 0]
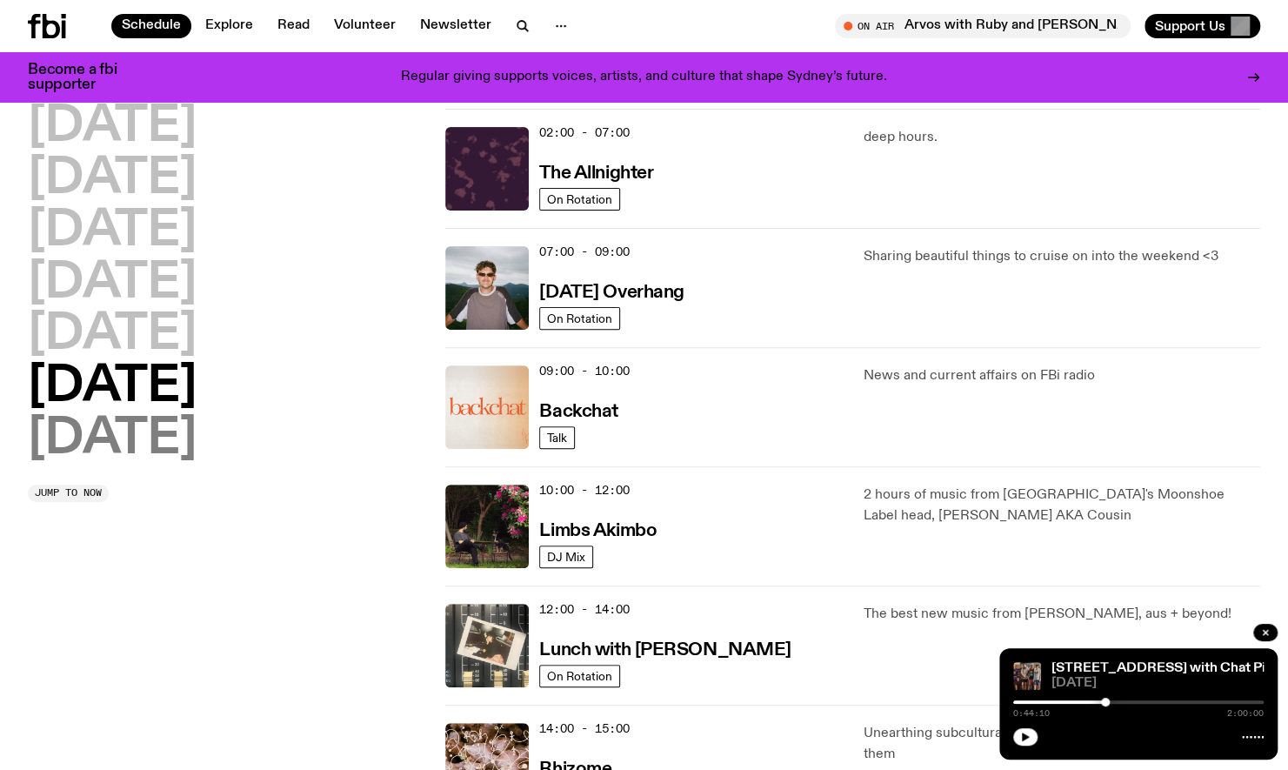
click at [84, 430] on h2 "[DATE]" at bounding box center [112, 439] width 169 height 49
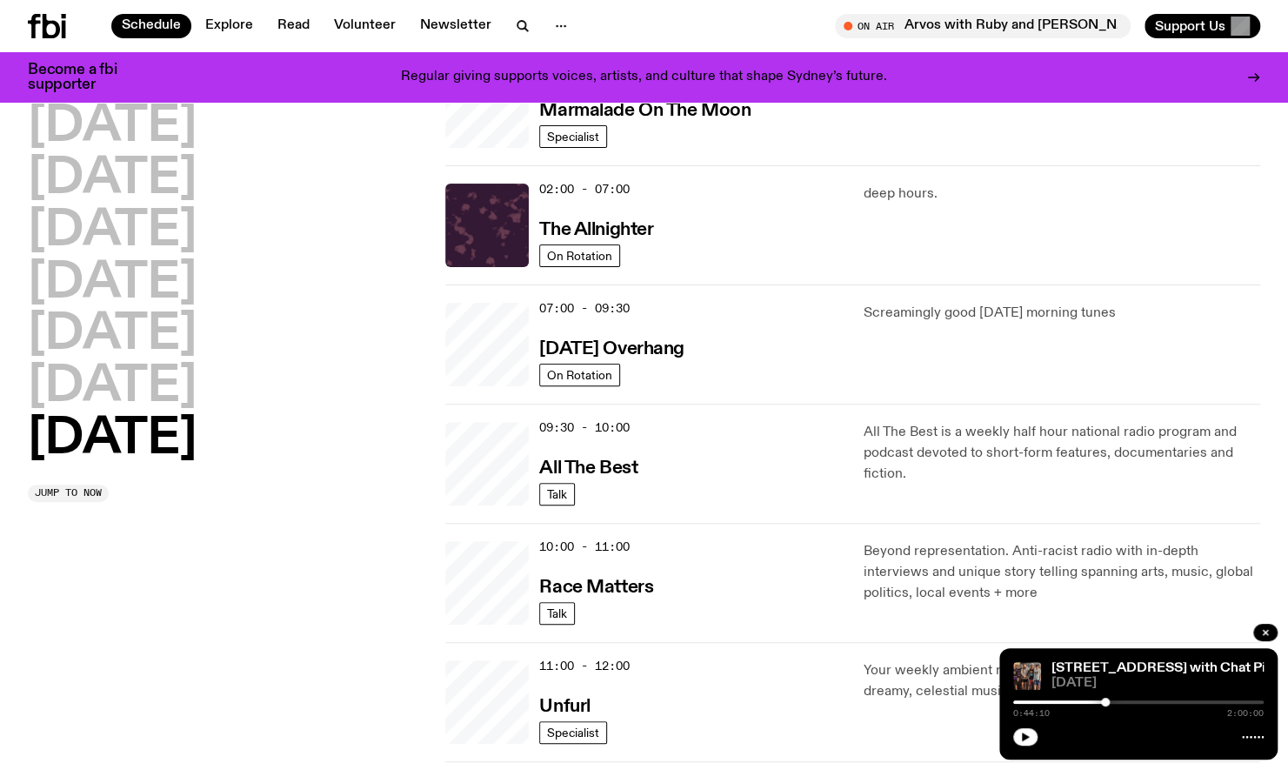
scroll to position [49, 0]
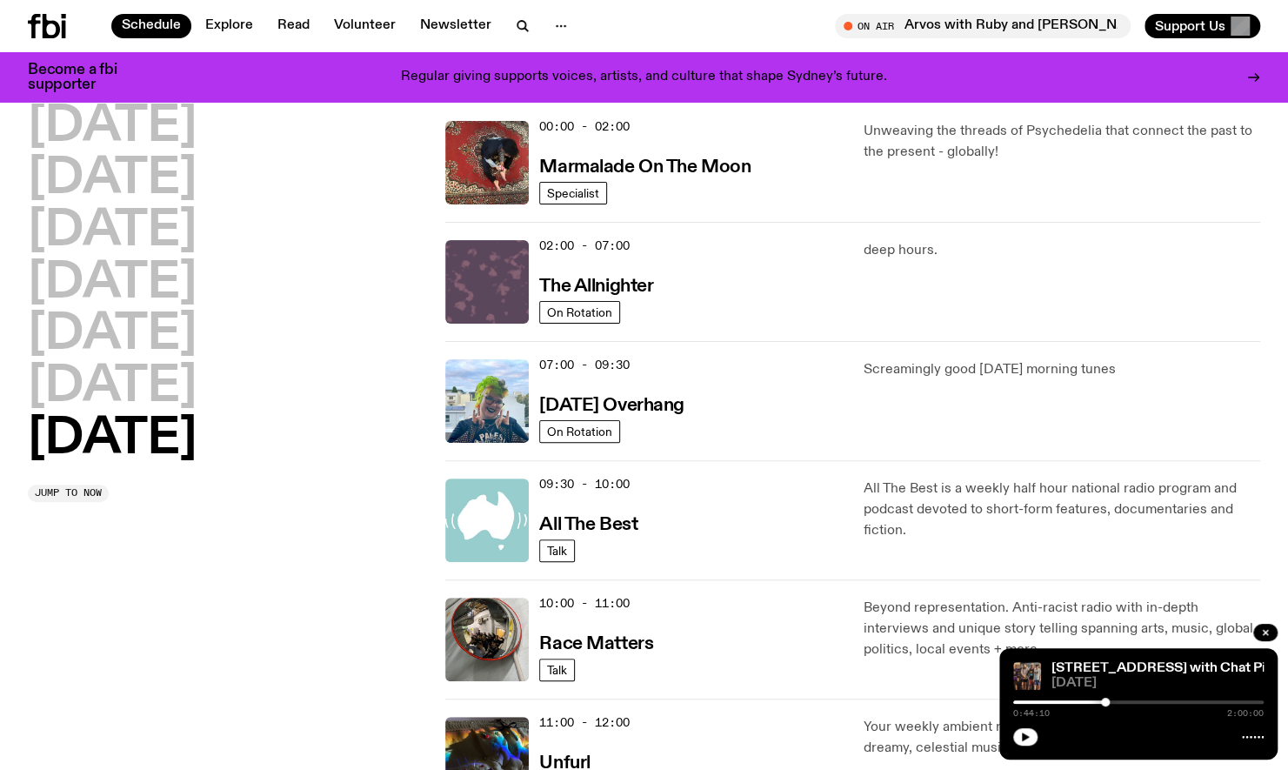
click at [470, 284] on img at bounding box center [486, 281] width 83 height 83
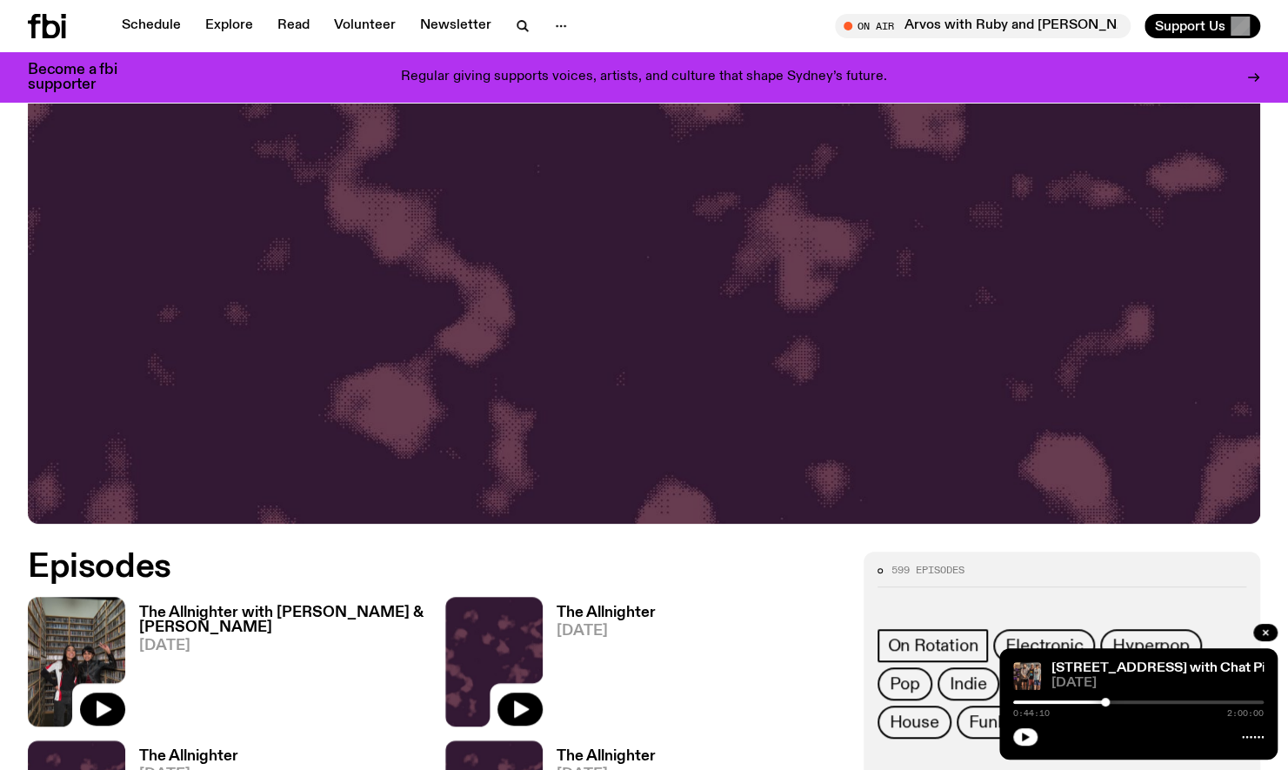
scroll to position [659, 0]
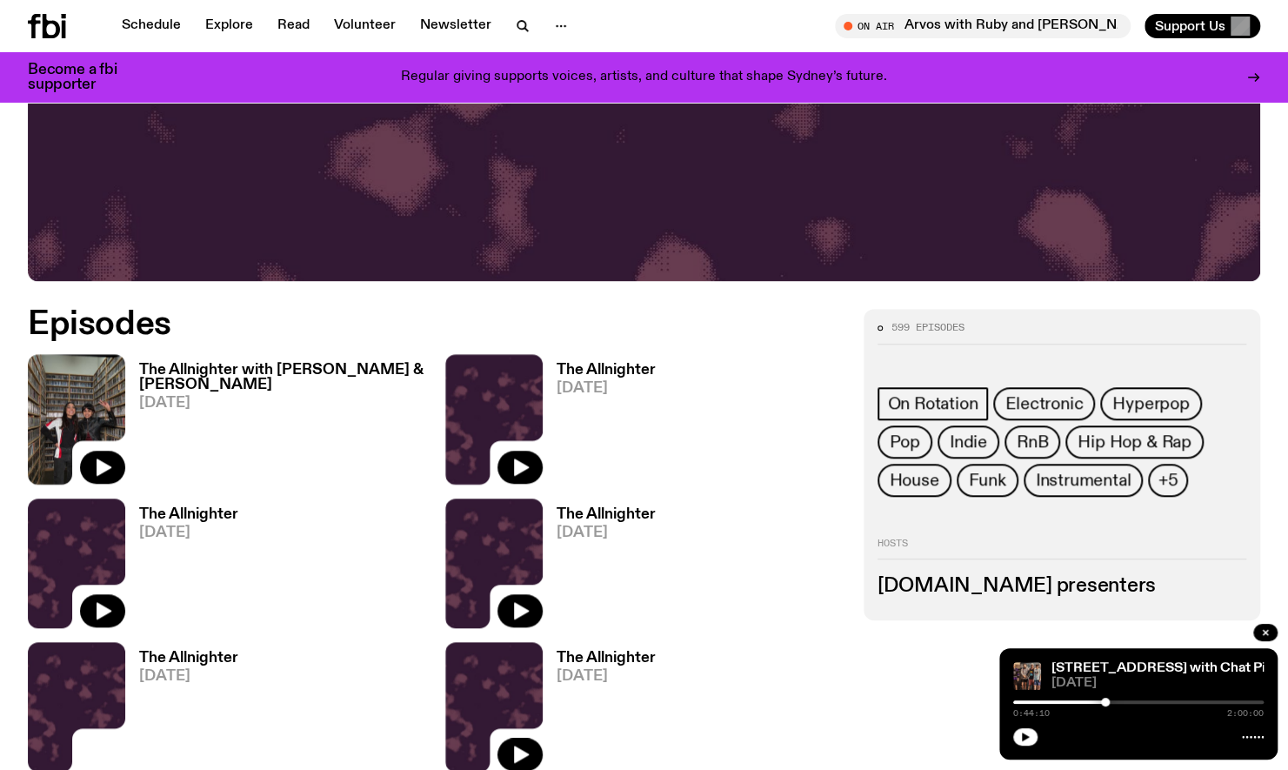
click at [480, 416] on img at bounding box center [493, 419] width 97 height 130
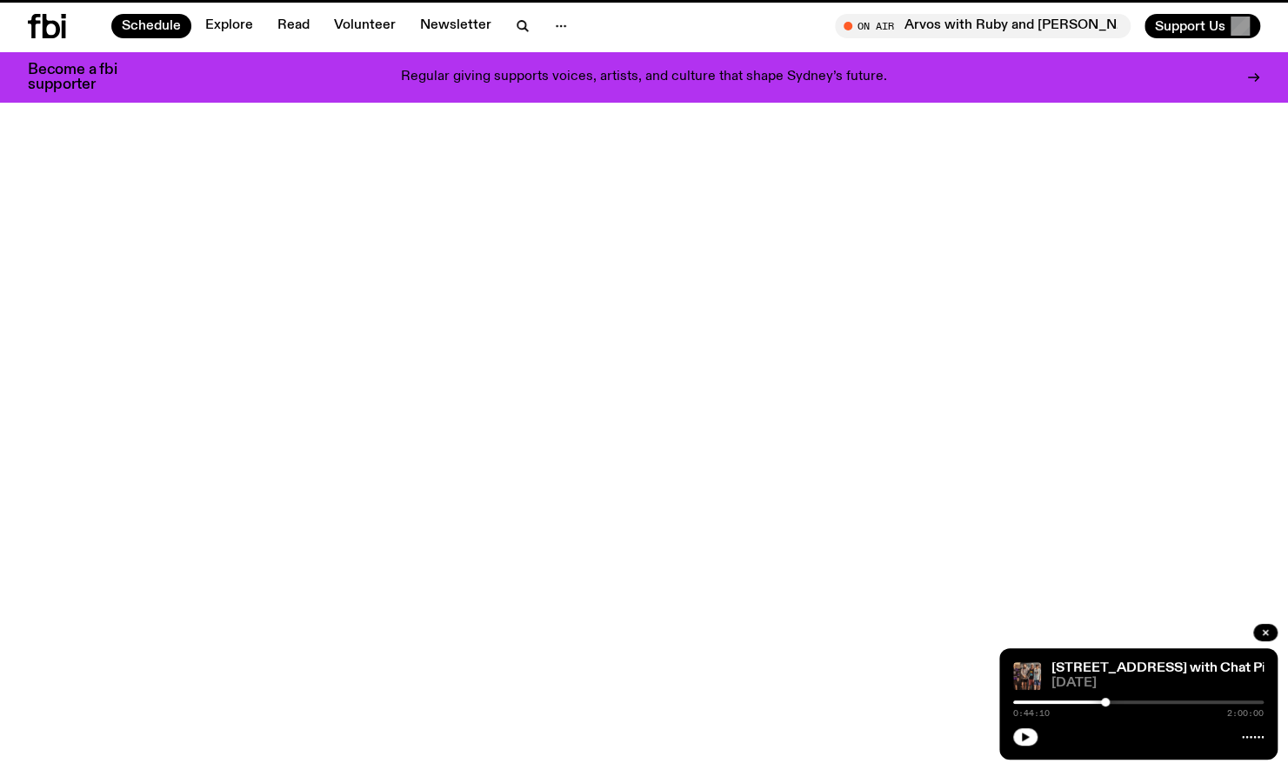
scroll to position [49, 0]
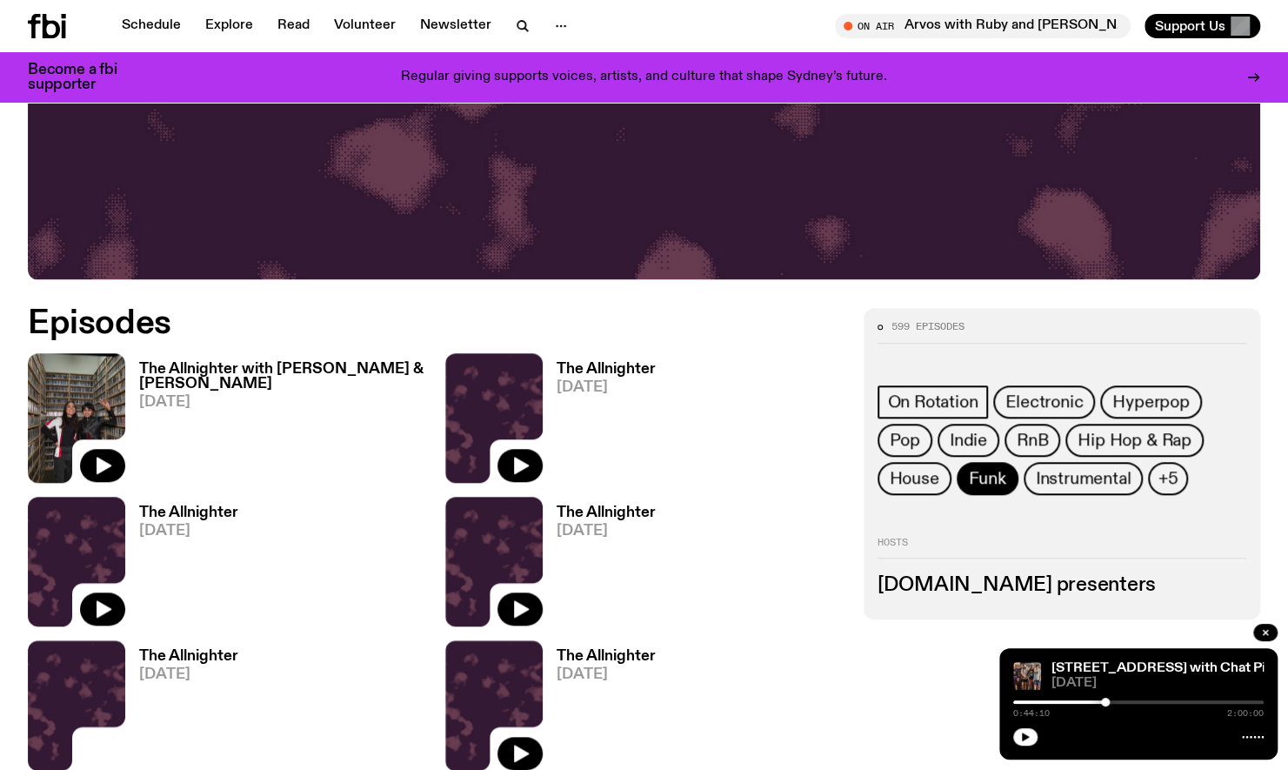
scroll to position [659, 0]
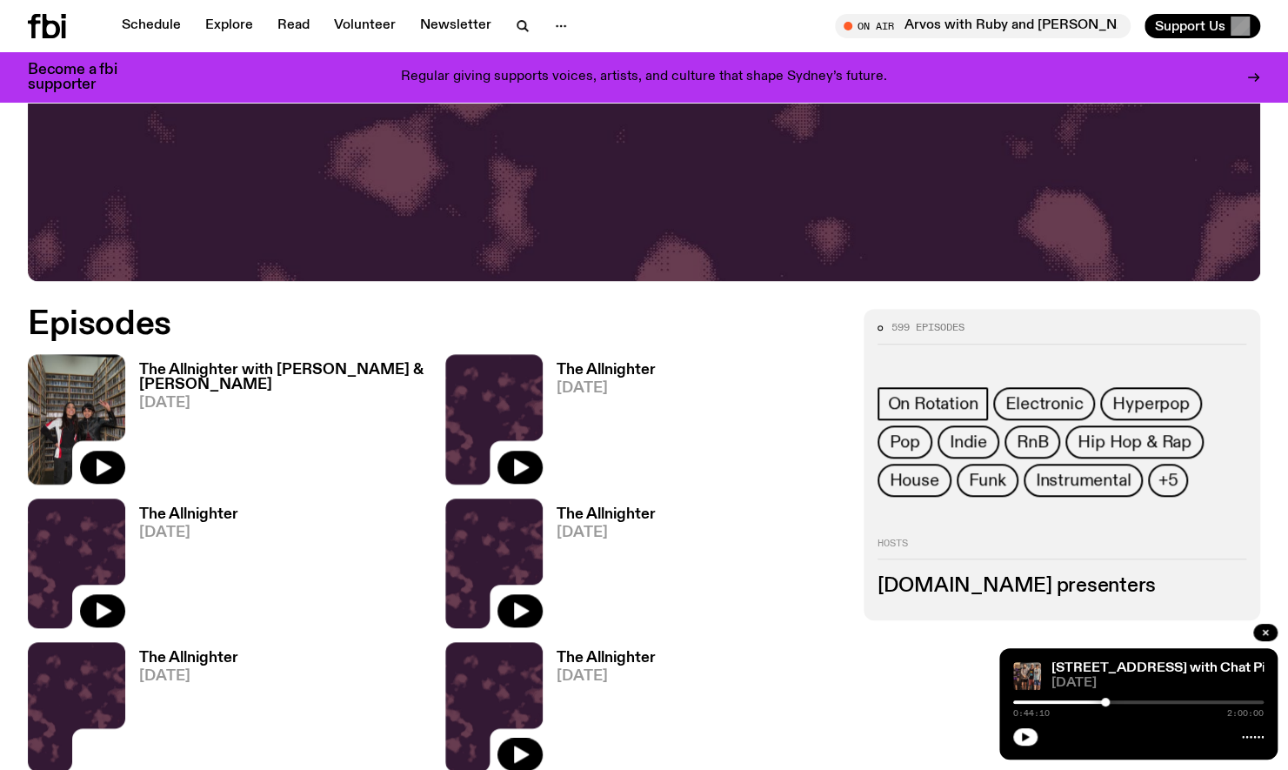
click at [236, 403] on link "The Allnighter with [PERSON_NAME] & [PERSON_NAME] [DATE]" at bounding box center [274, 423] width 299 height 121
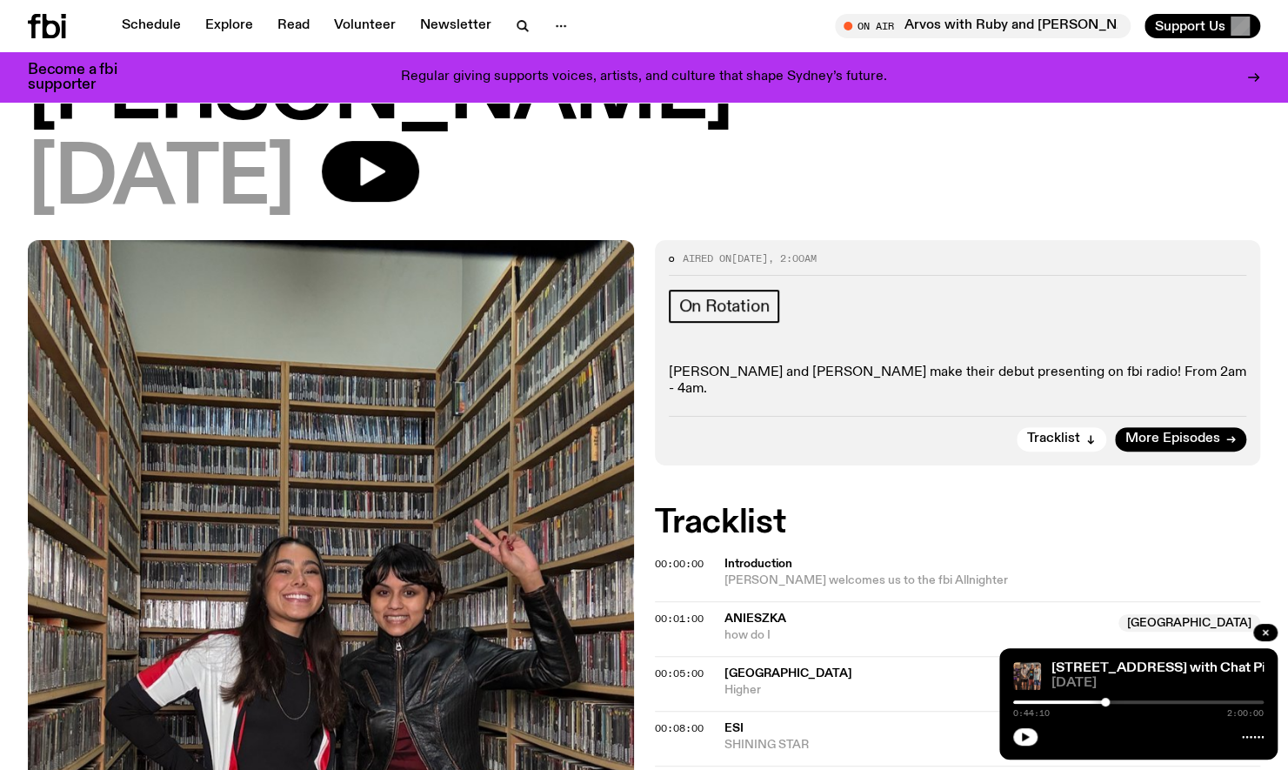
scroll to position [249, 0]
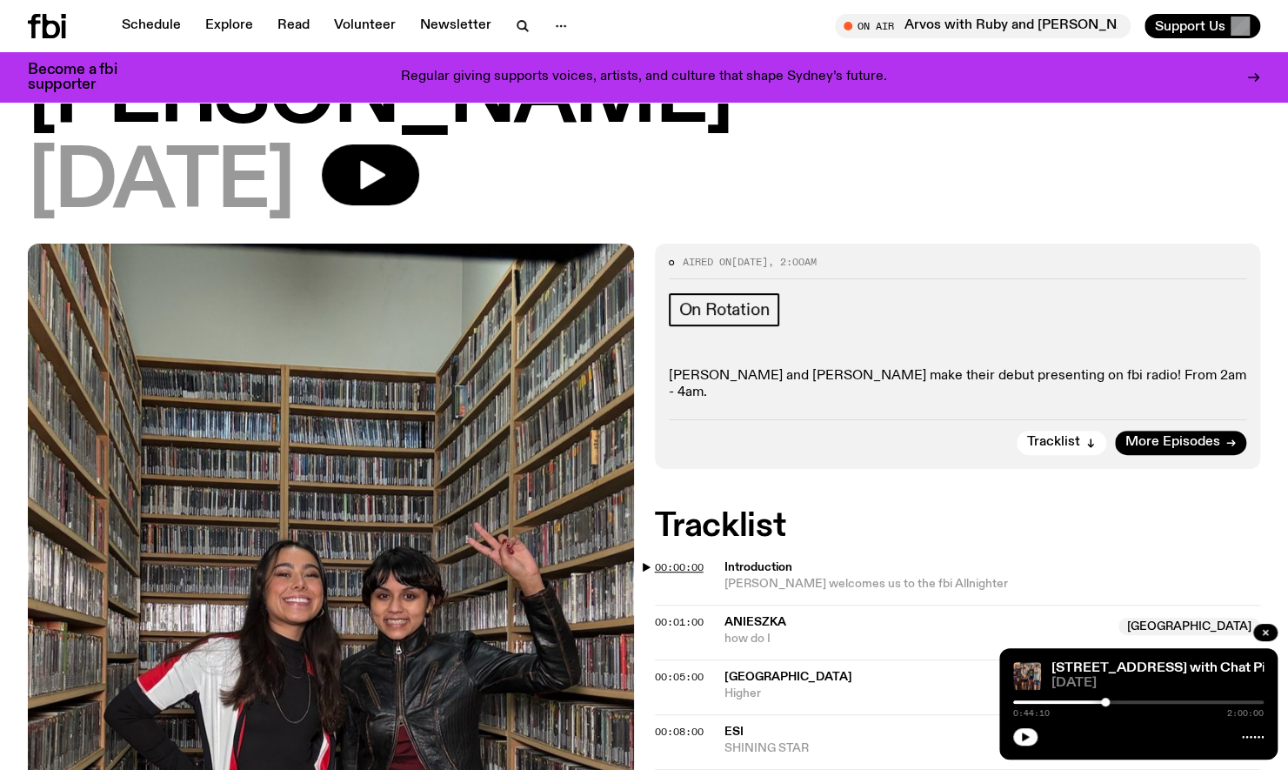
click at [663, 560] on span "00:00:00" at bounding box center [679, 567] width 49 height 14
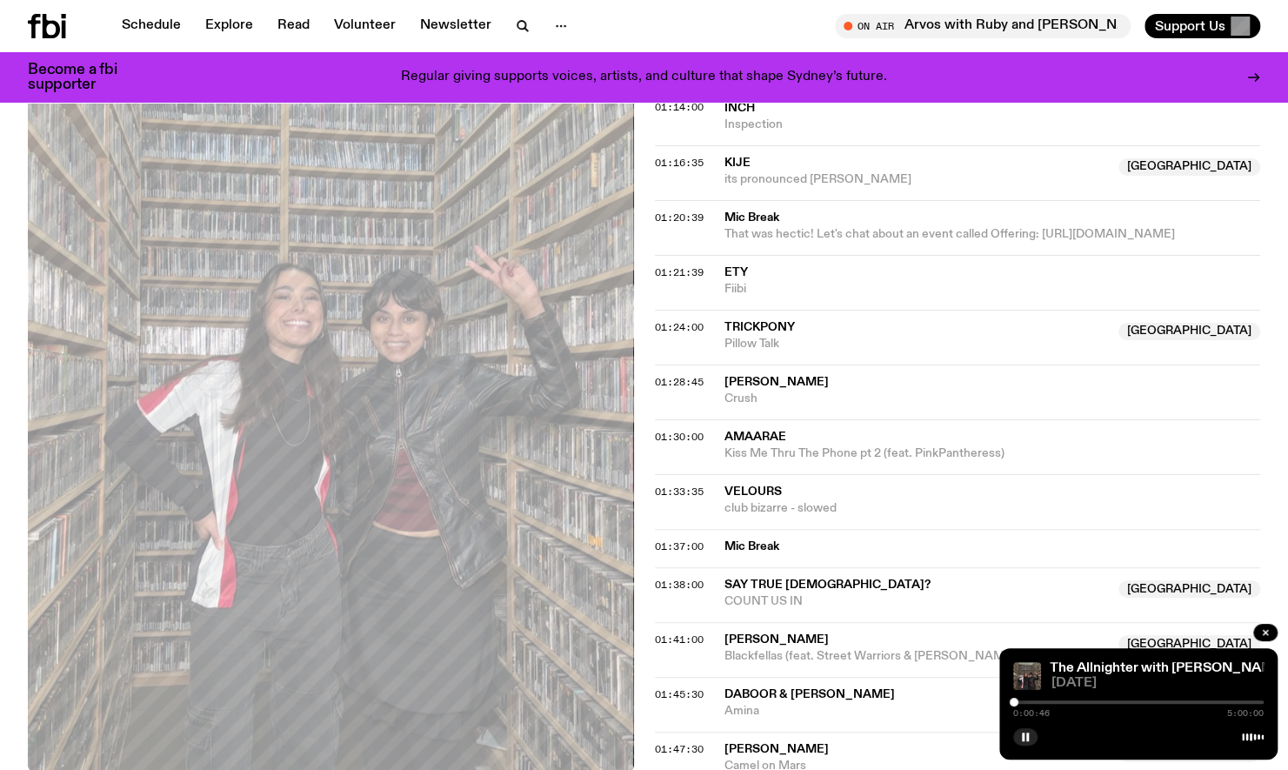
scroll to position [2040, 0]
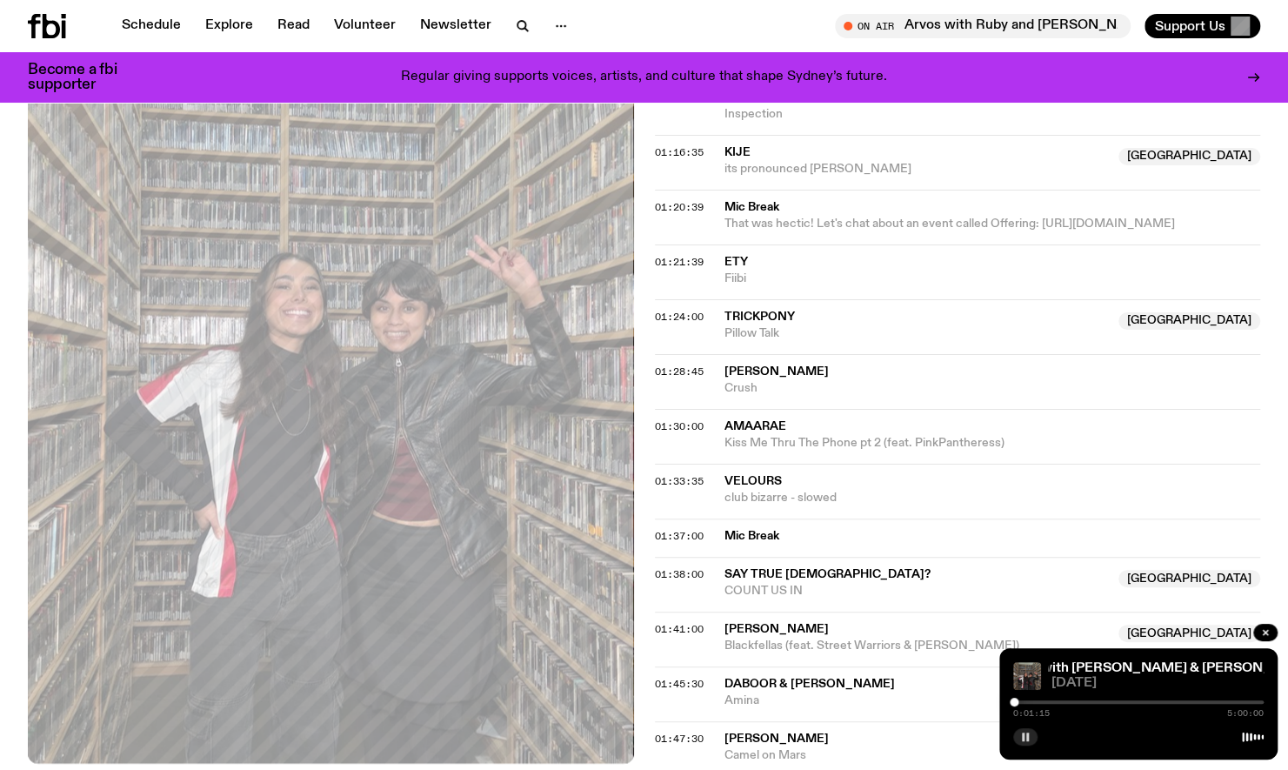
click at [1021, 737] on icon "button" at bounding box center [1025, 736] width 10 height 10
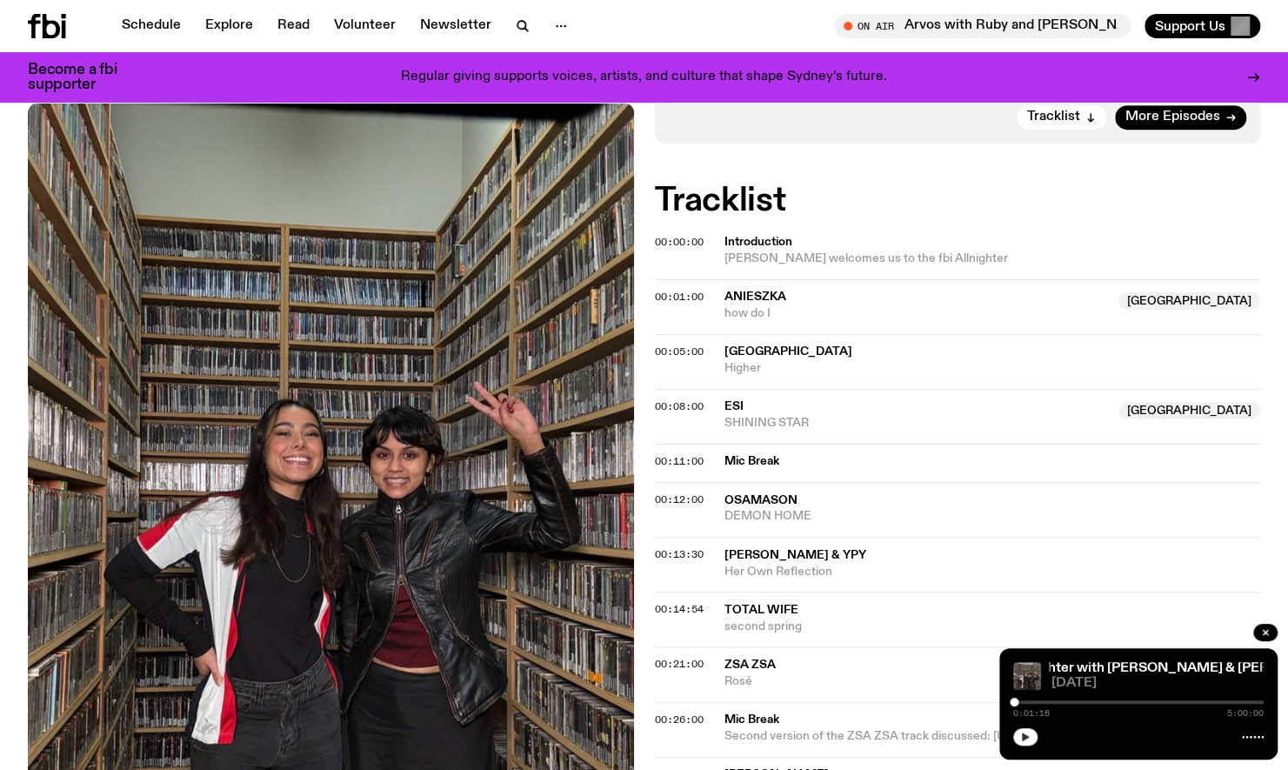
scroll to position [547, 0]
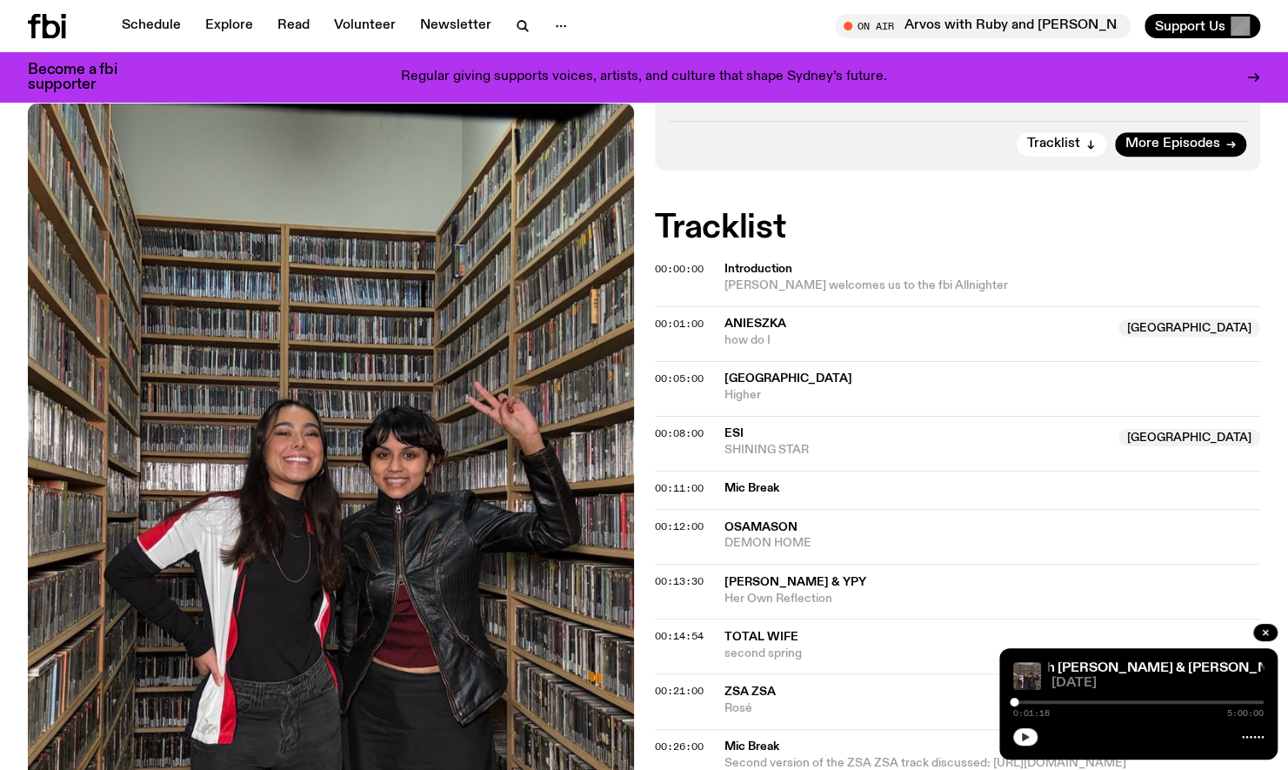
click at [1024, 737] on icon "button" at bounding box center [1026, 736] width 8 height 9
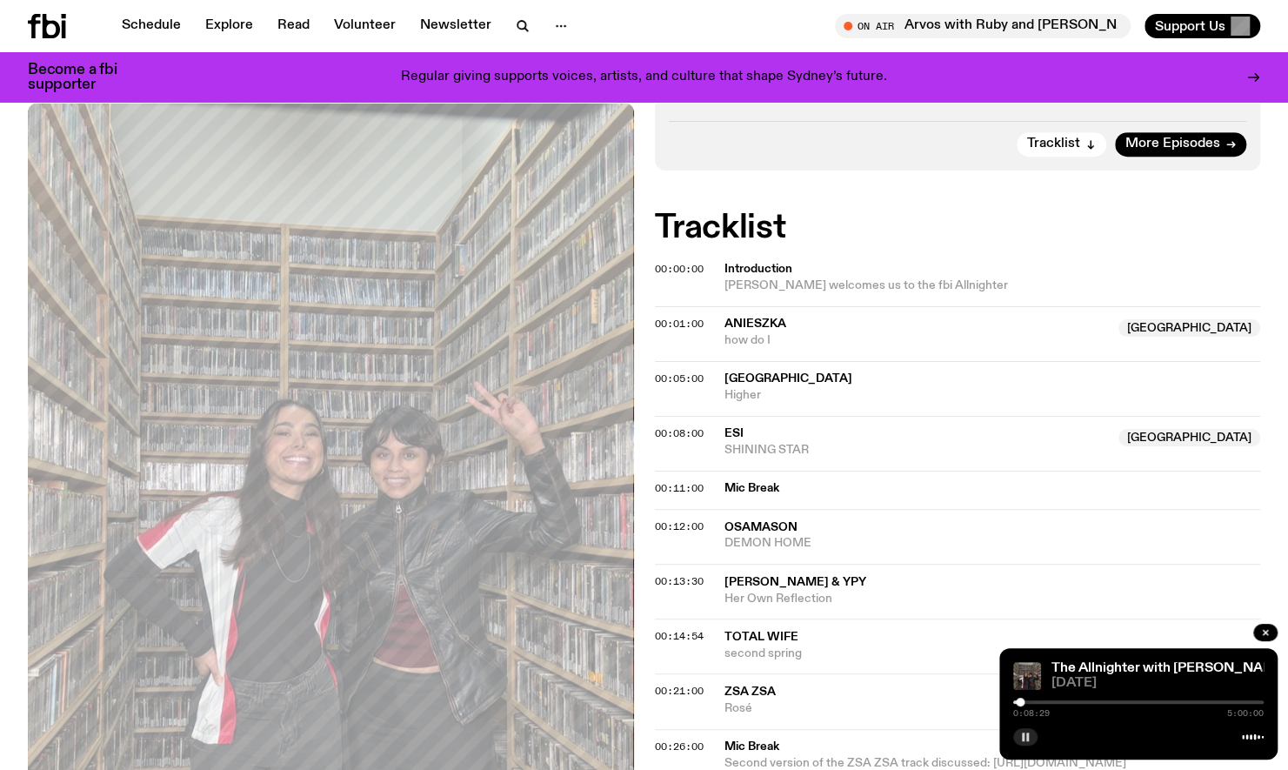
click at [1019, 734] on button "button" at bounding box center [1025, 736] width 24 height 17
